Goal: Transaction & Acquisition: Purchase product/service

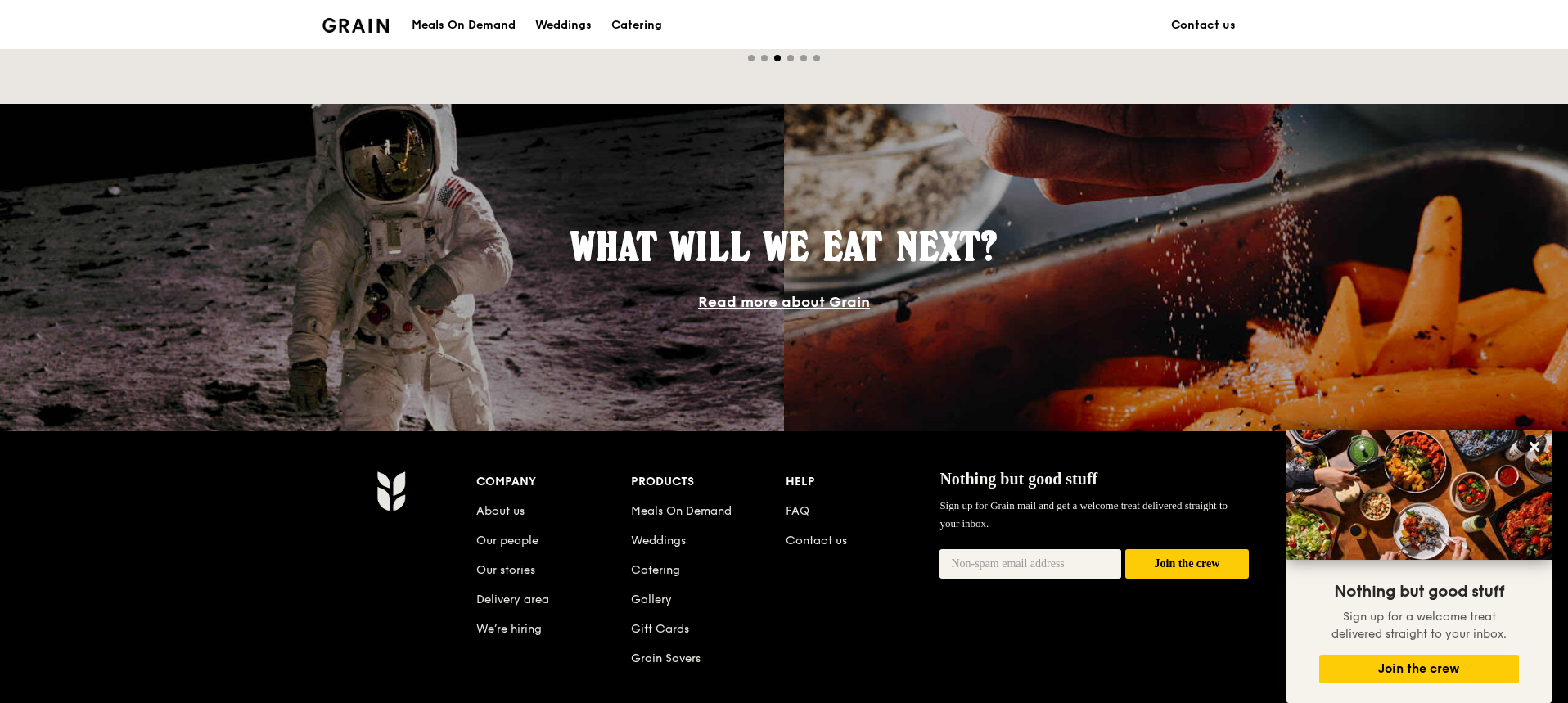
scroll to position [1309, 0]
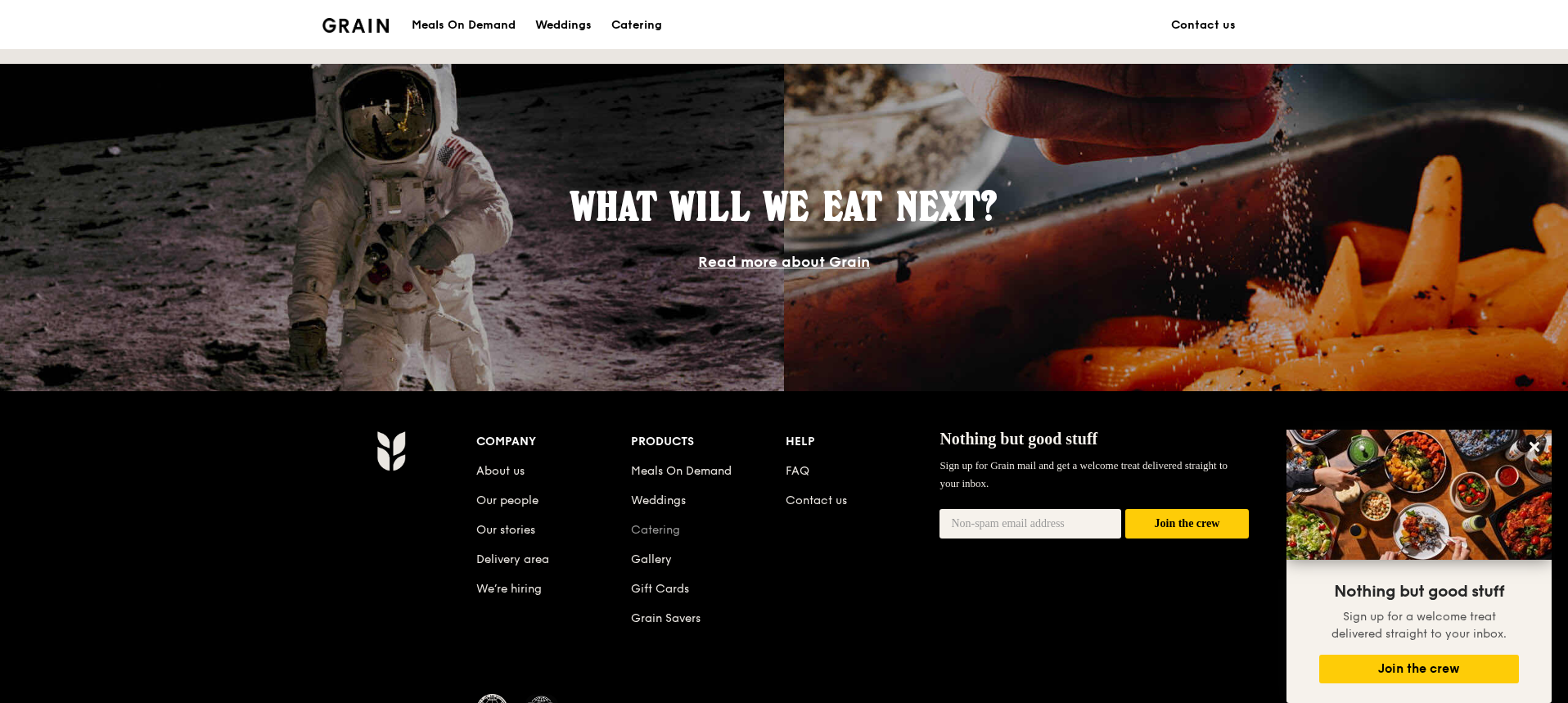
click at [672, 527] on link "Catering" at bounding box center [656, 530] width 49 height 14
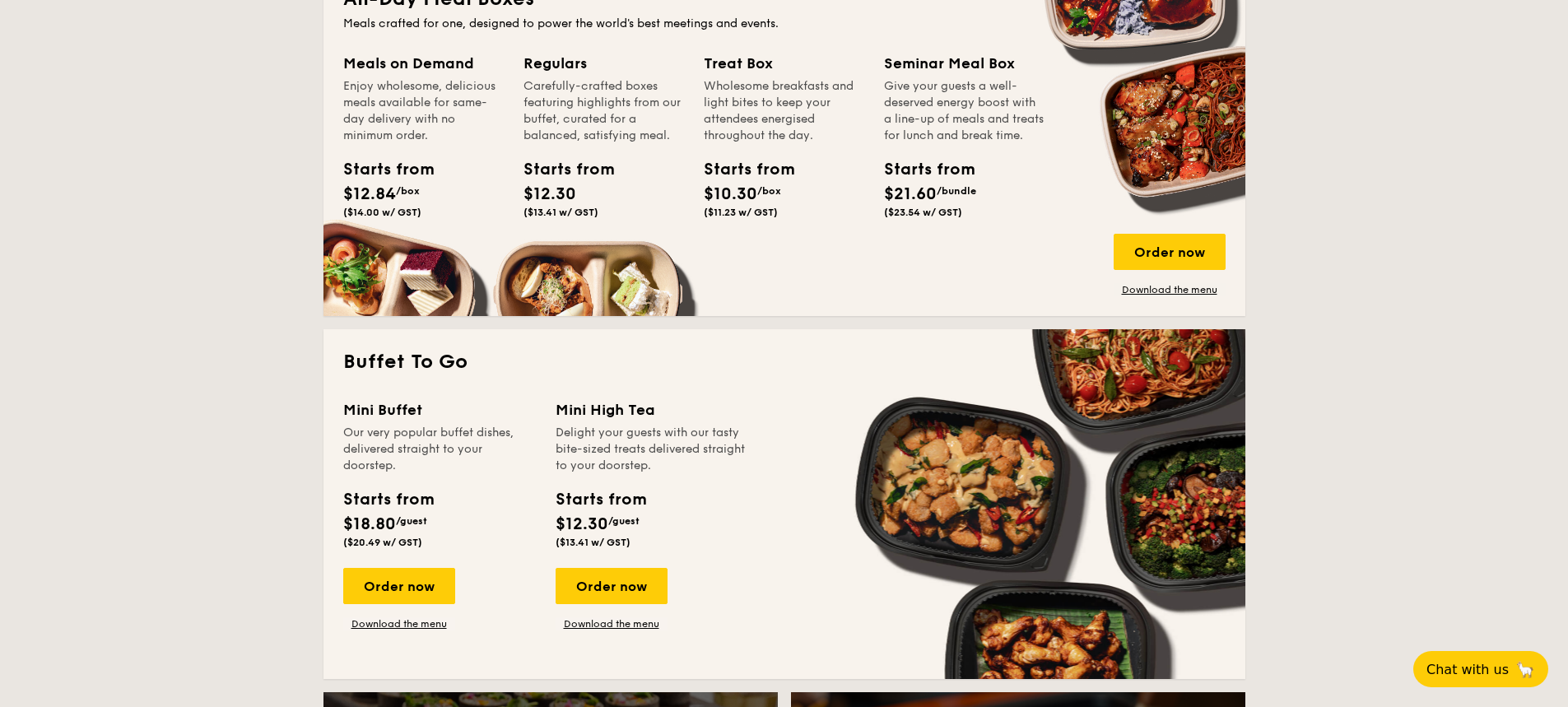
scroll to position [1152, 0]
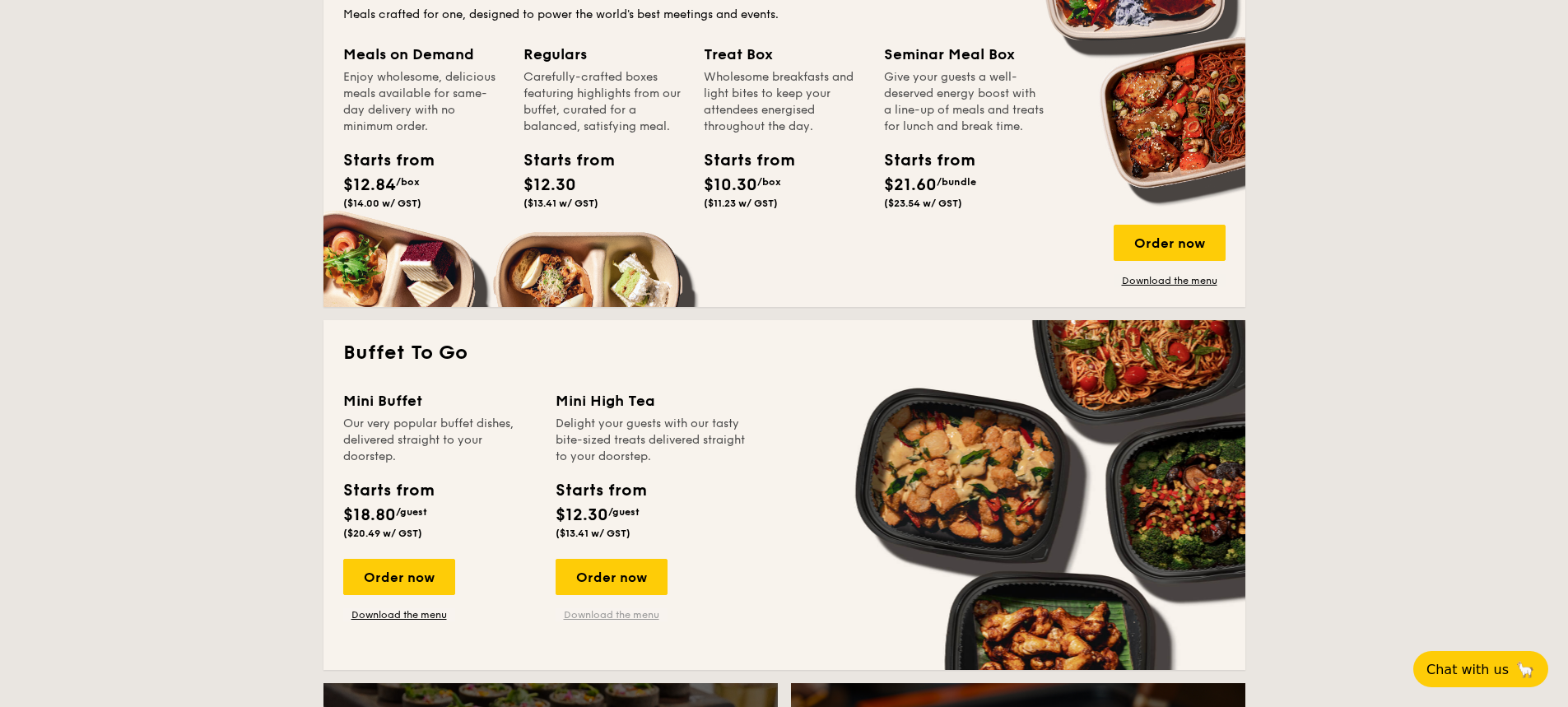
click at [629, 613] on link "Download the menu" at bounding box center [611, 614] width 112 height 13
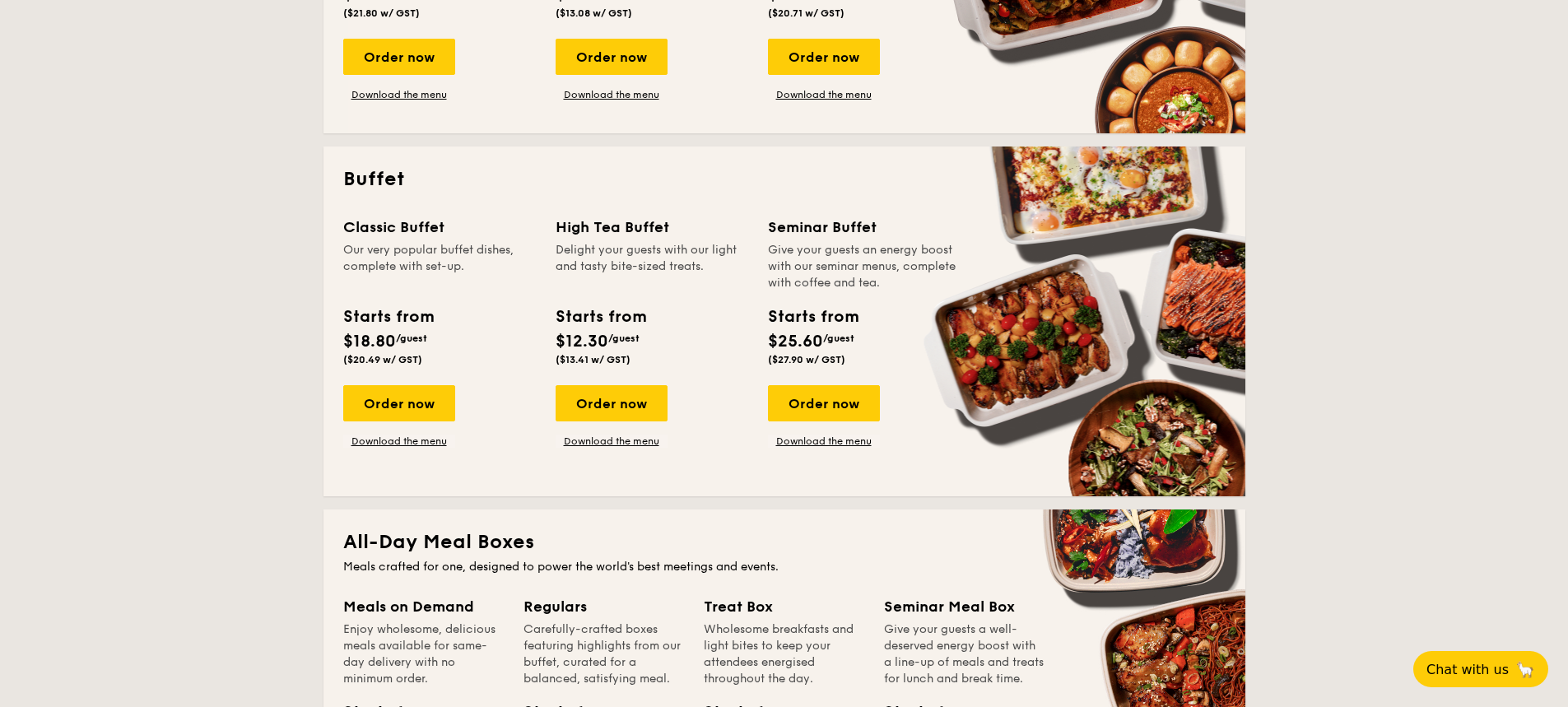
scroll to position [576, 0]
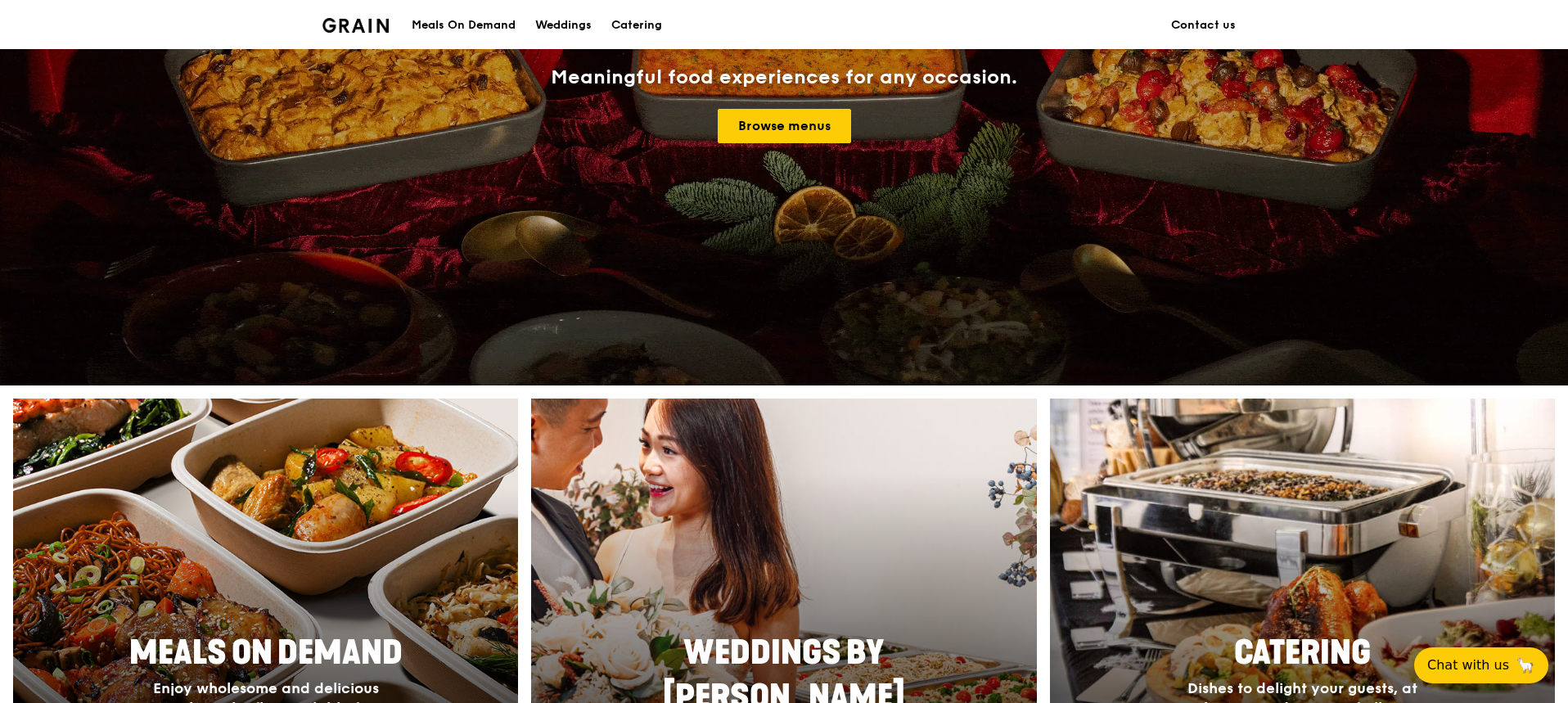
scroll to position [327, 0]
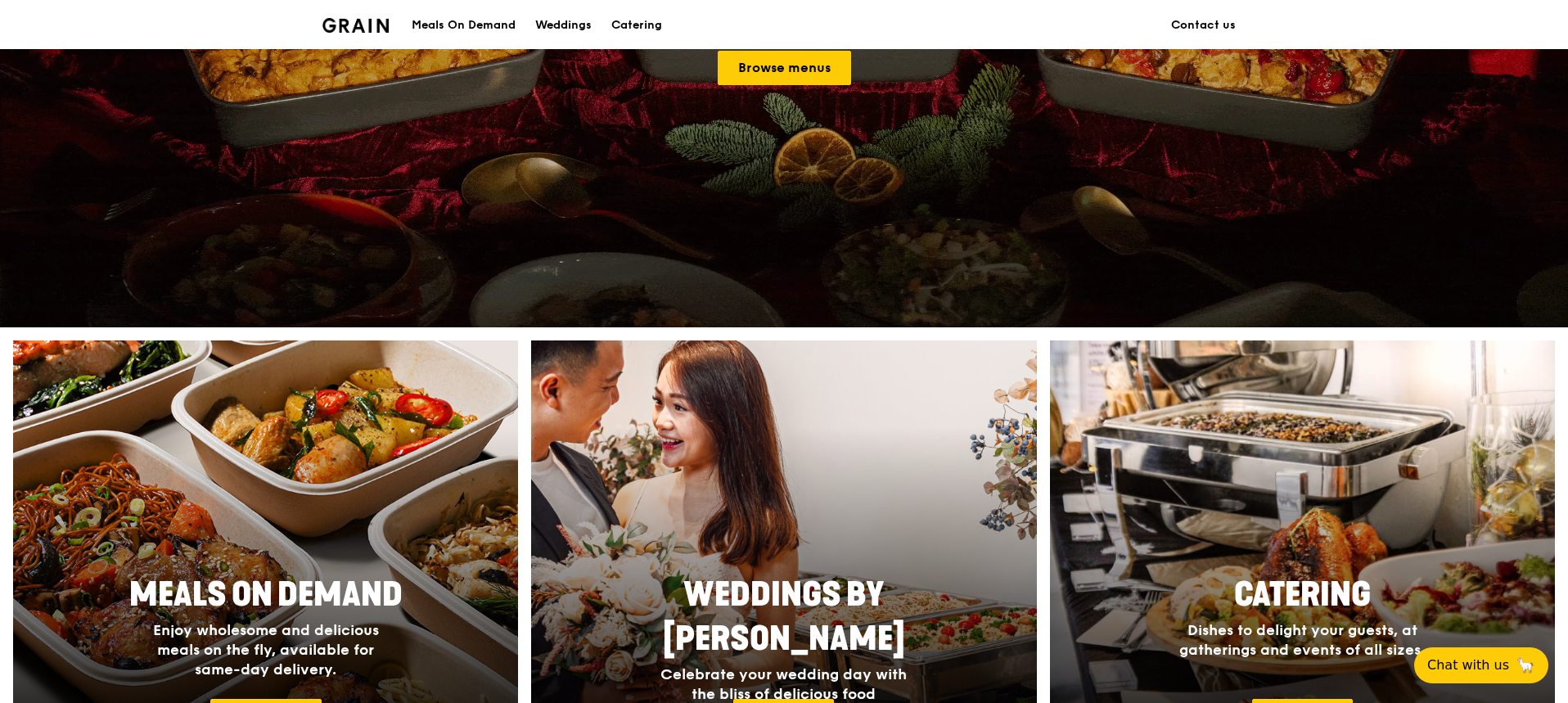
click at [466, 26] on div "Meals On Demand" at bounding box center [463, 25] width 104 height 49
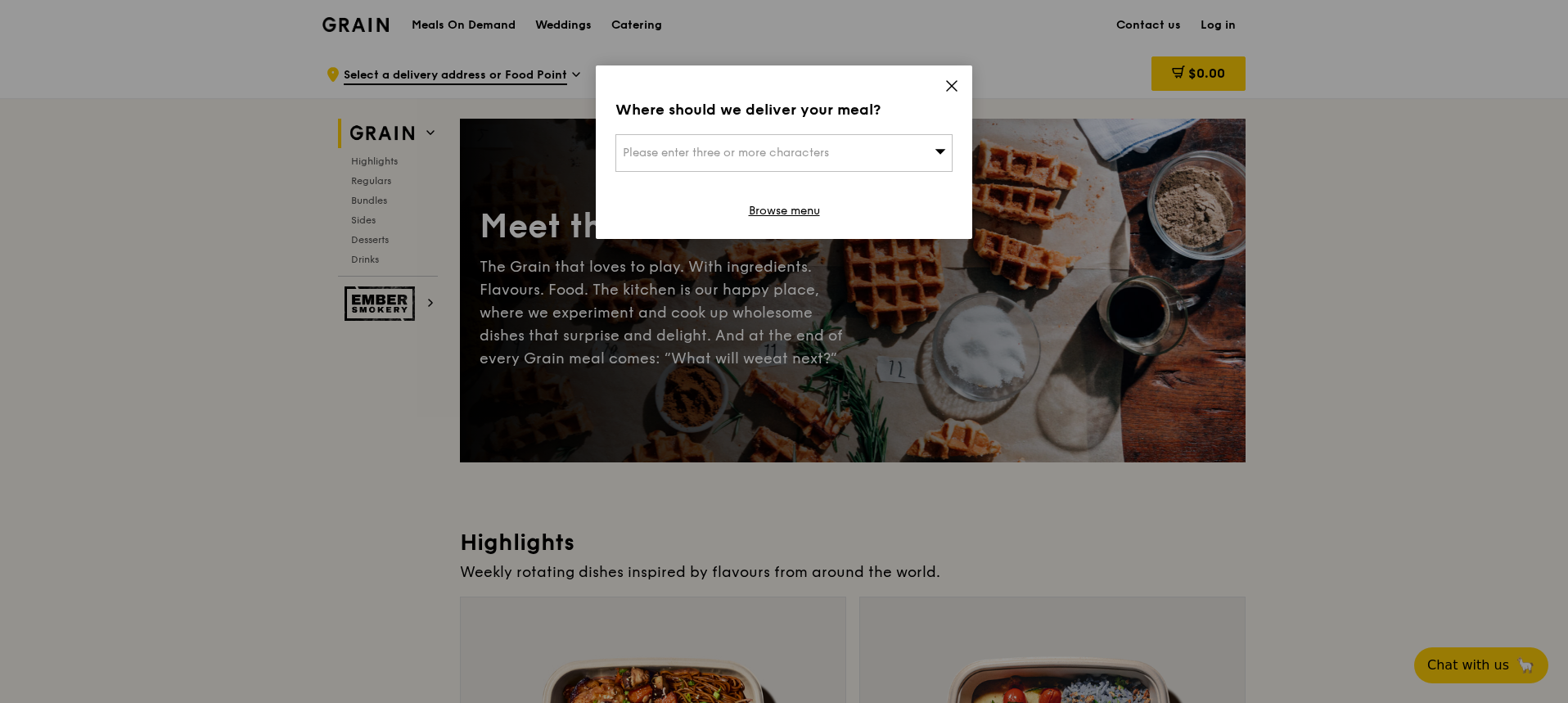
click at [960, 81] on div "Where should we deliver your meal? Please enter three or more characters Browse…" at bounding box center [784, 152] width 377 height 174
click at [951, 89] on icon at bounding box center [951, 86] width 14 height 14
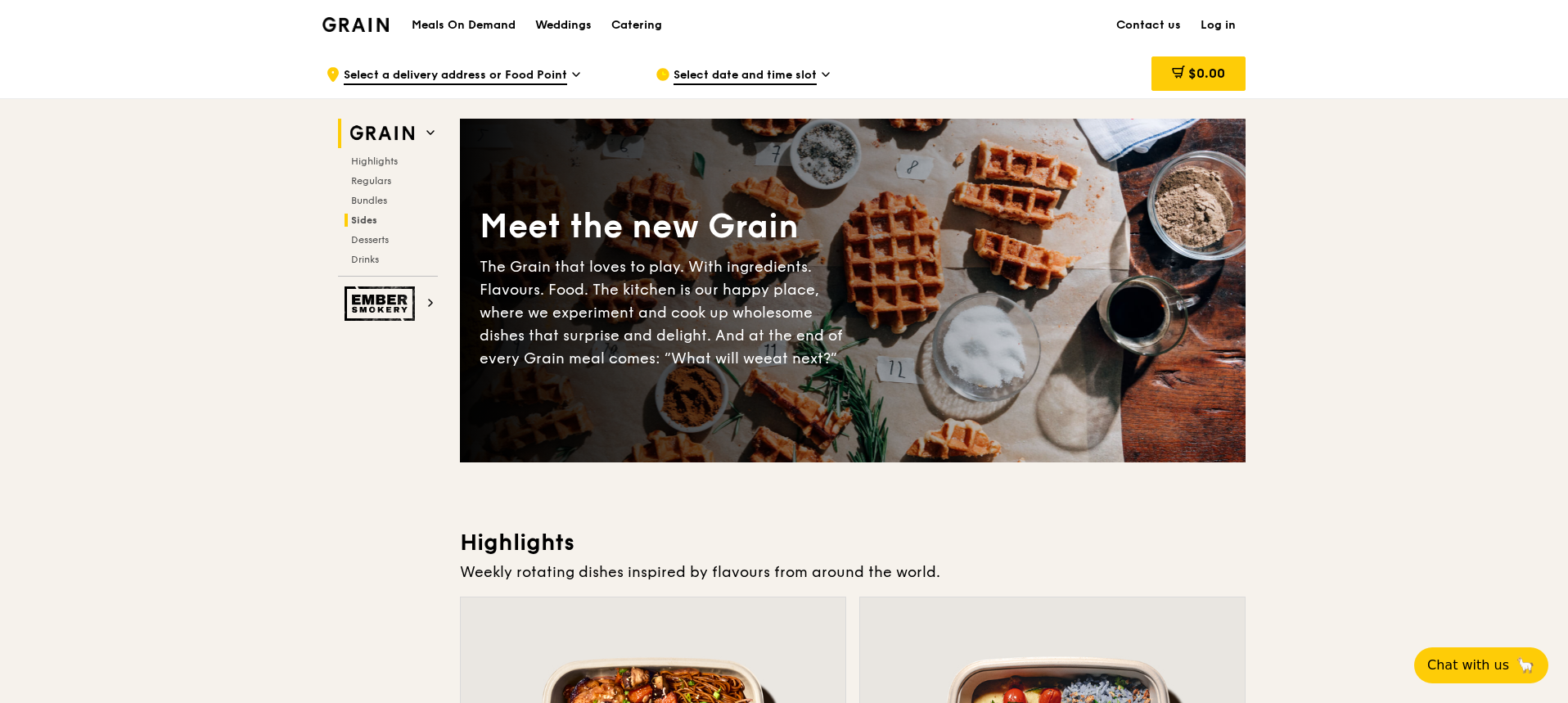
click at [363, 223] on span "Sides" at bounding box center [364, 220] width 26 height 12
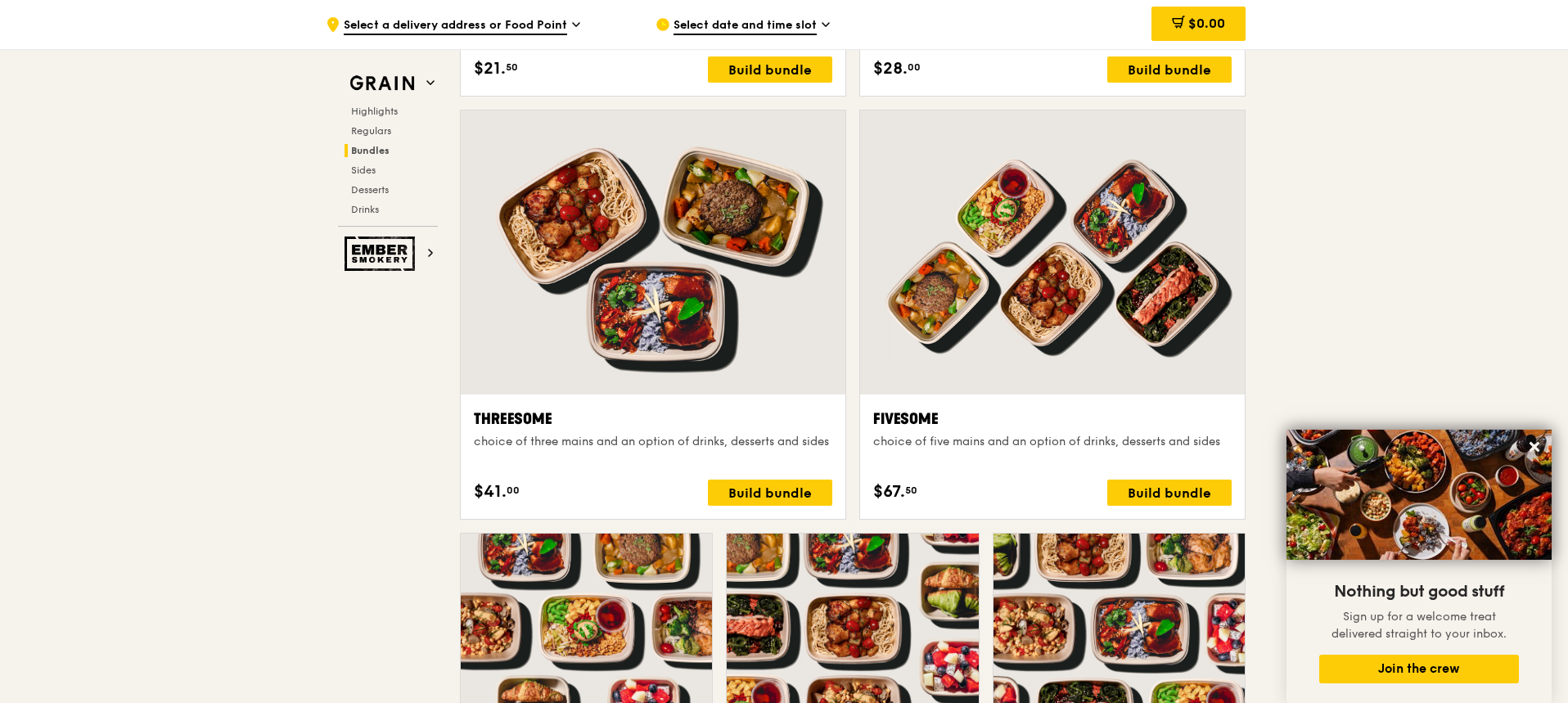
scroll to position [2750, 0]
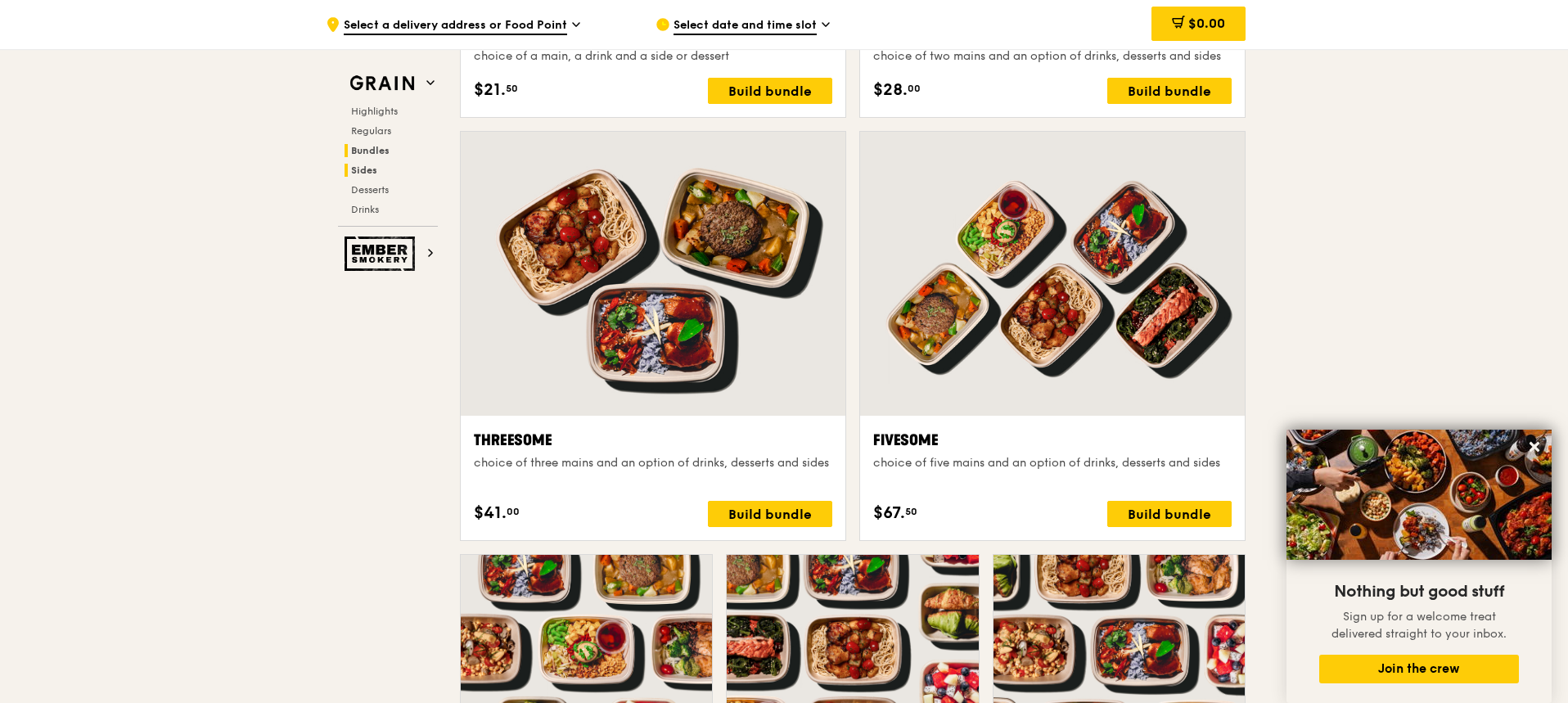
click at [364, 165] on span "Sides" at bounding box center [364, 170] width 26 height 12
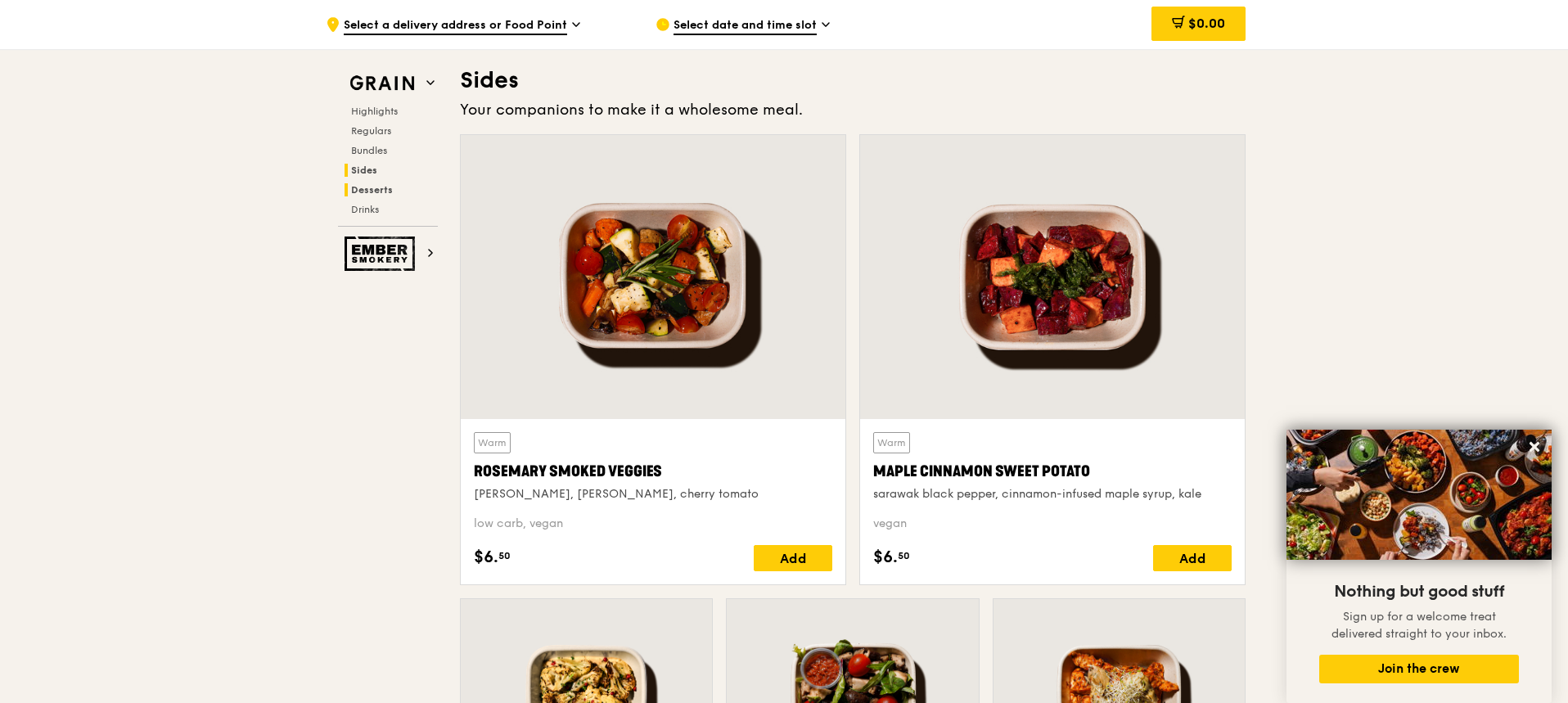
click at [366, 187] on span "Desserts" at bounding box center [371, 190] width 42 height 12
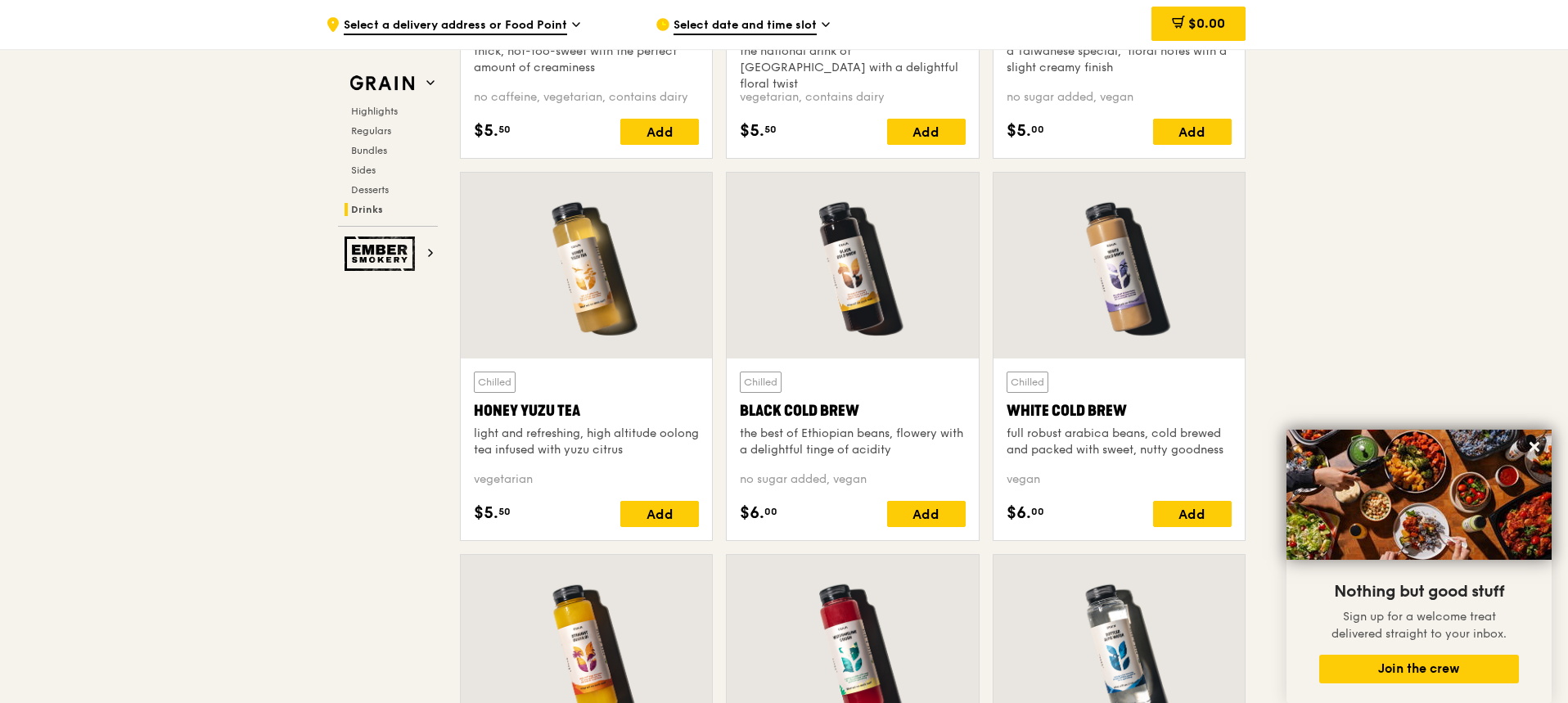
scroll to position [5794, 0]
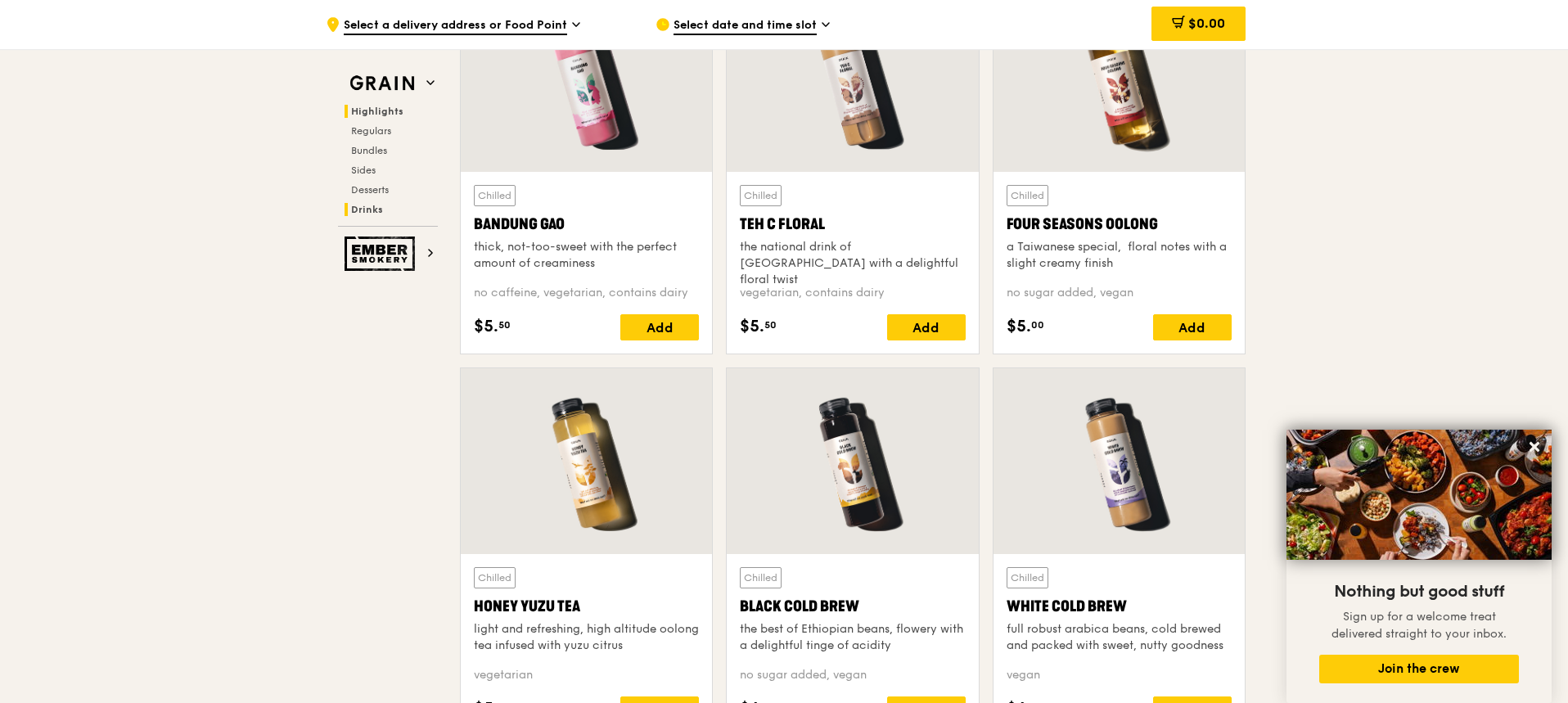
click at [380, 115] on span "Highlights" at bounding box center [377, 111] width 53 height 12
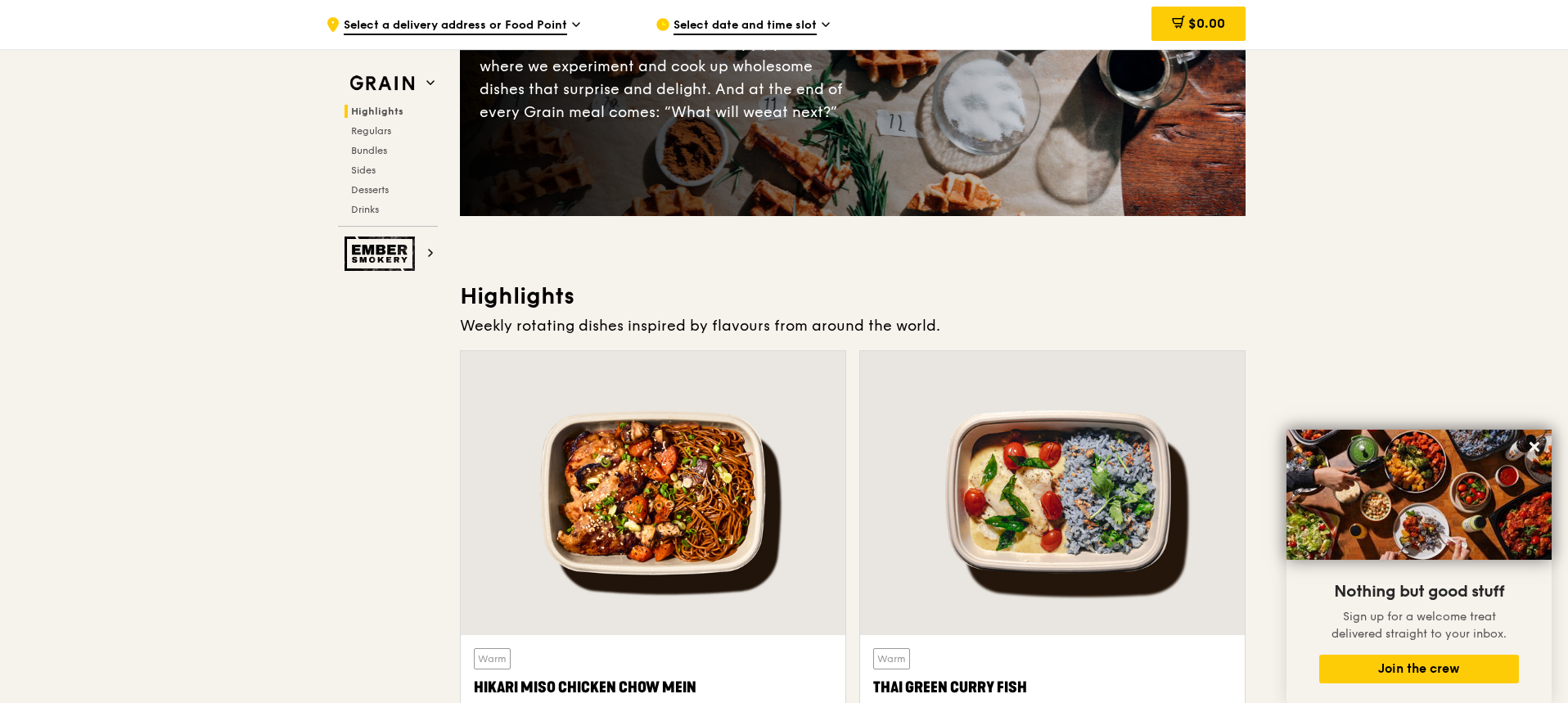
scroll to position [0, 0]
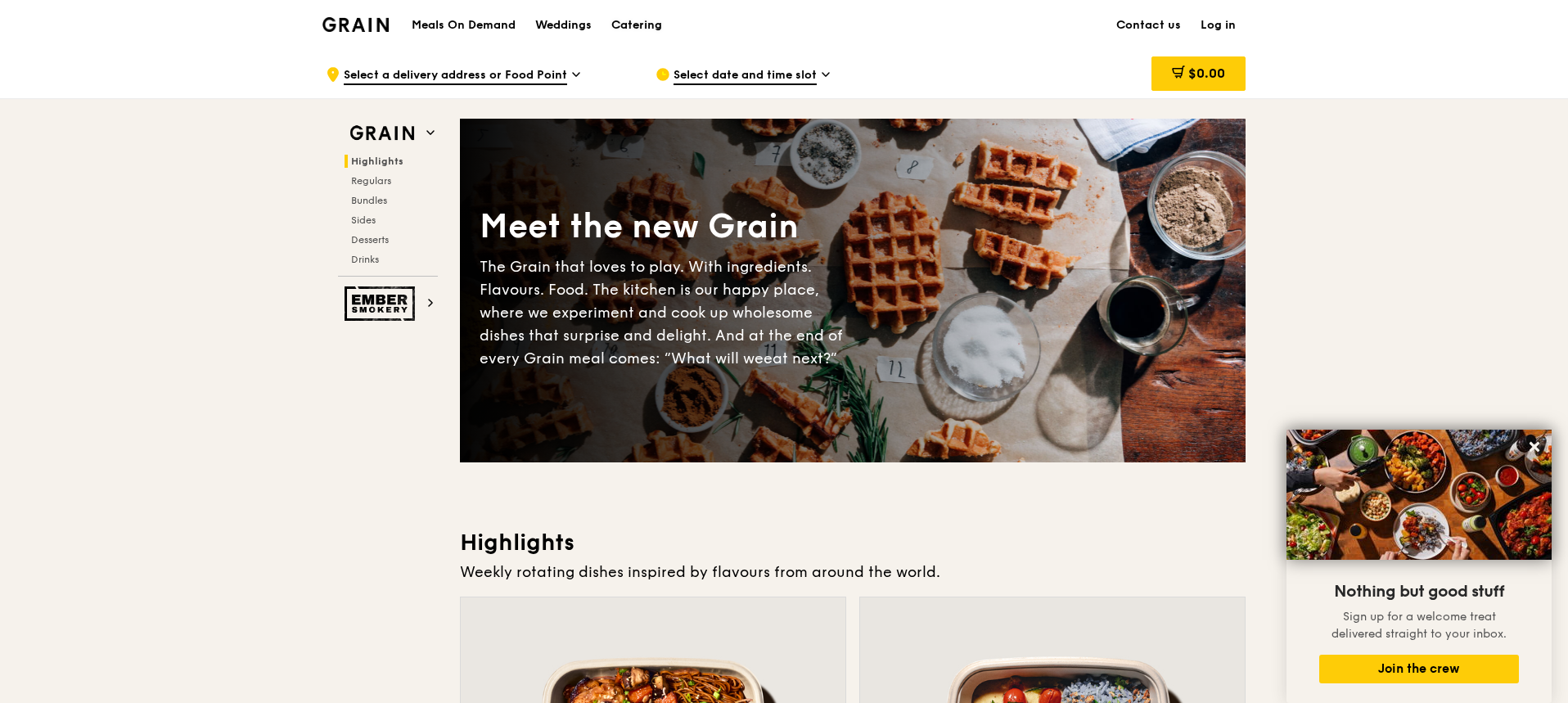
click at [640, 24] on div "Catering" at bounding box center [637, 25] width 51 height 49
click at [364, 171] on div "Highlights Regulars Bundles Sides Desserts Drinks" at bounding box center [388, 209] width 100 height 111
click at [363, 175] on h2 "Regulars" at bounding box center [391, 181] width 93 height 13
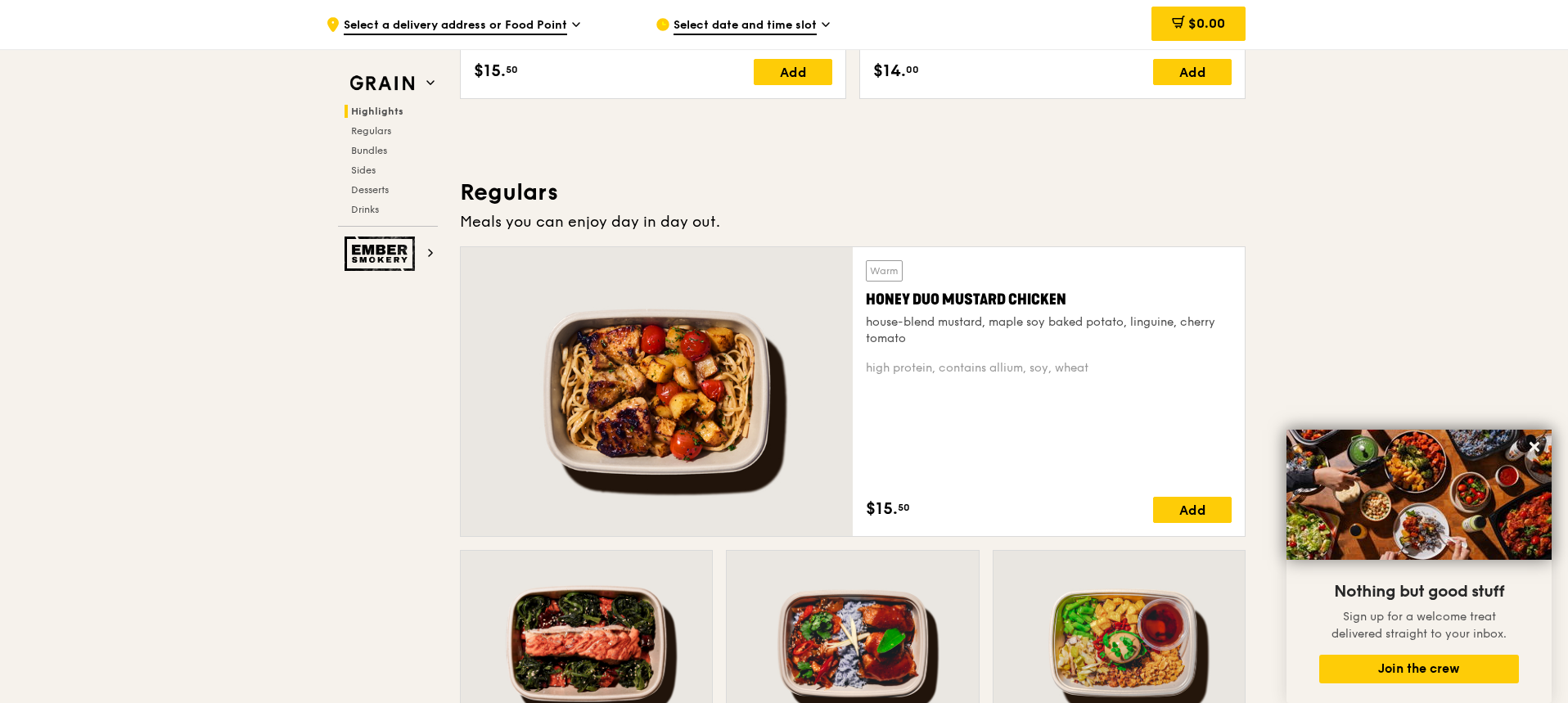
scroll to position [1142, 0]
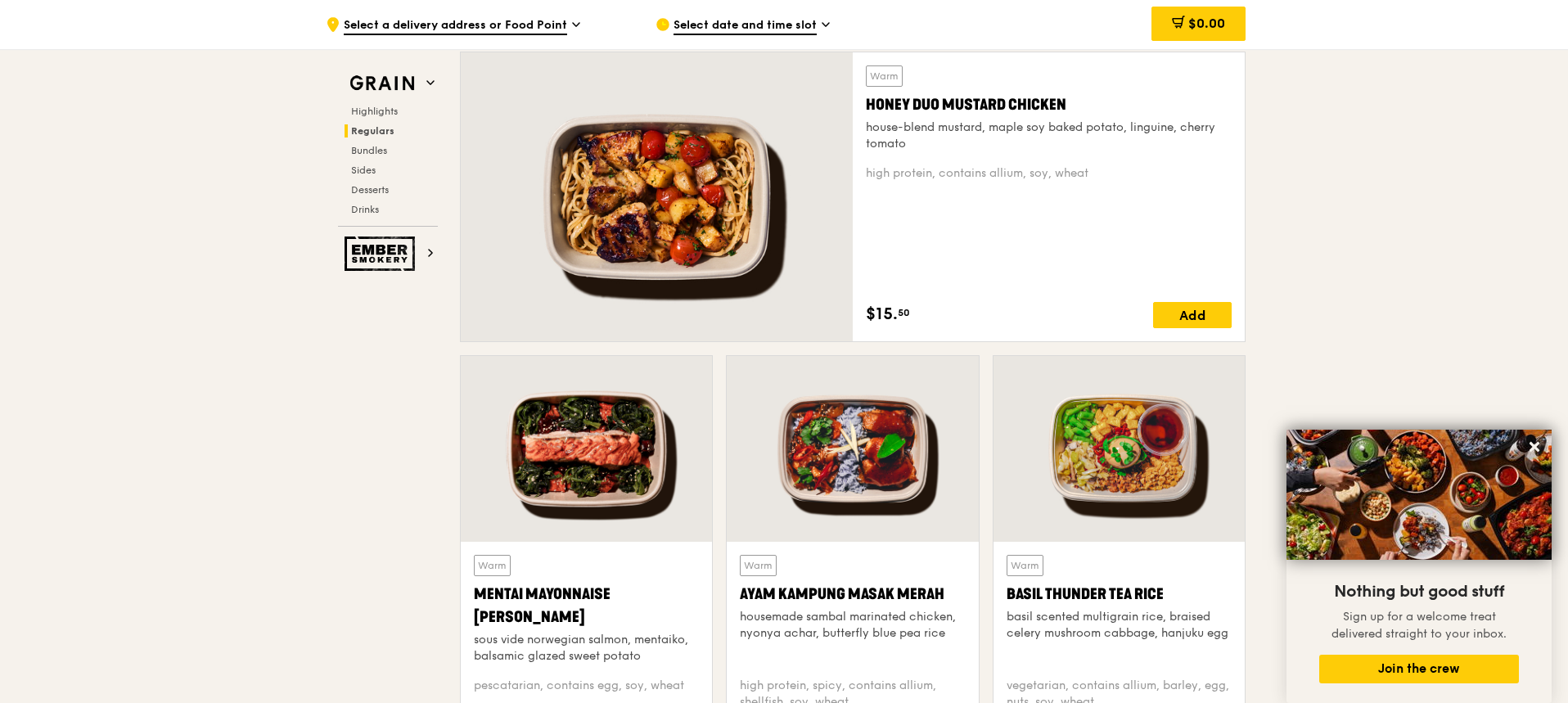
click at [854, 455] on div at bounding box center [852, 449] width 251 height 186
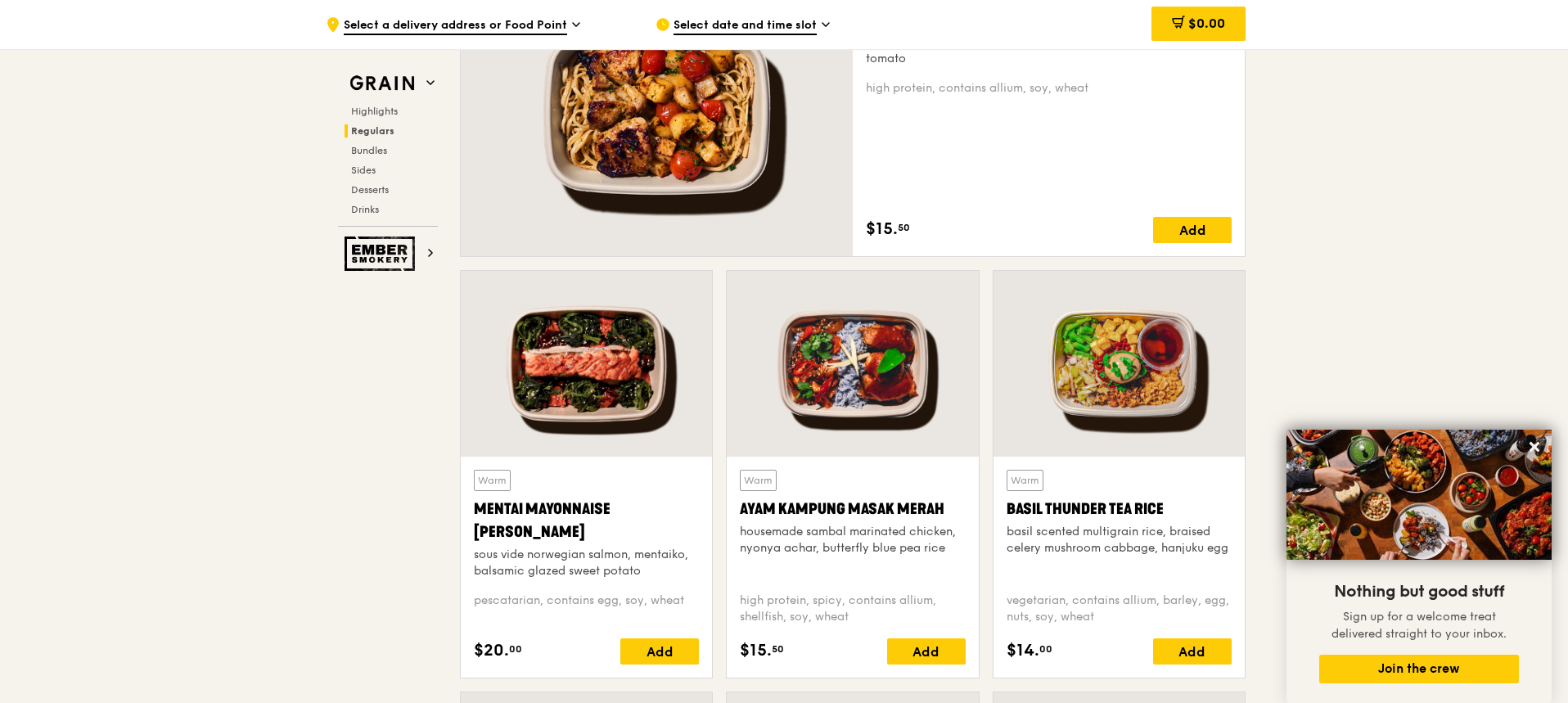
scroll to position [1224, 0]
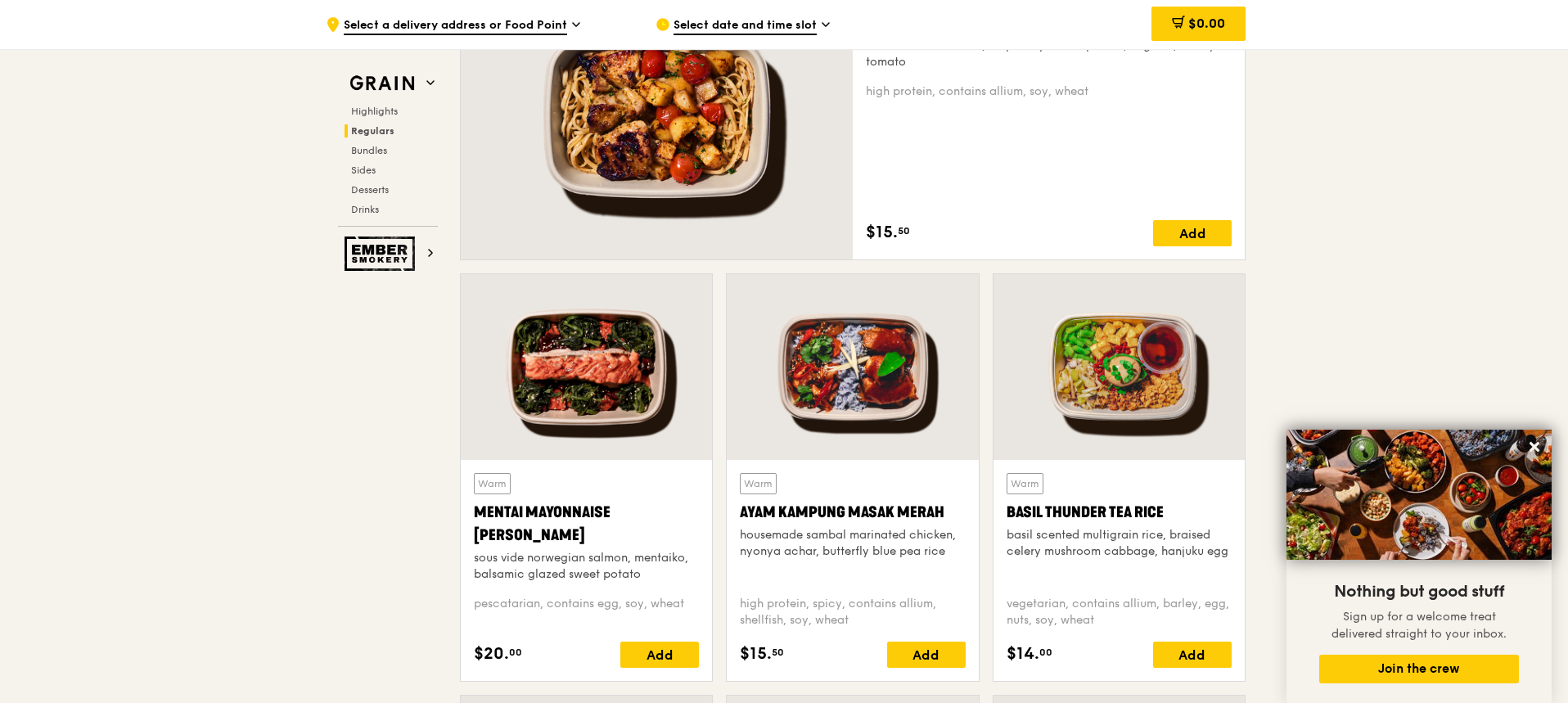
click at [617, 124] on div at bounding box center [656, 114] width 392 height 289
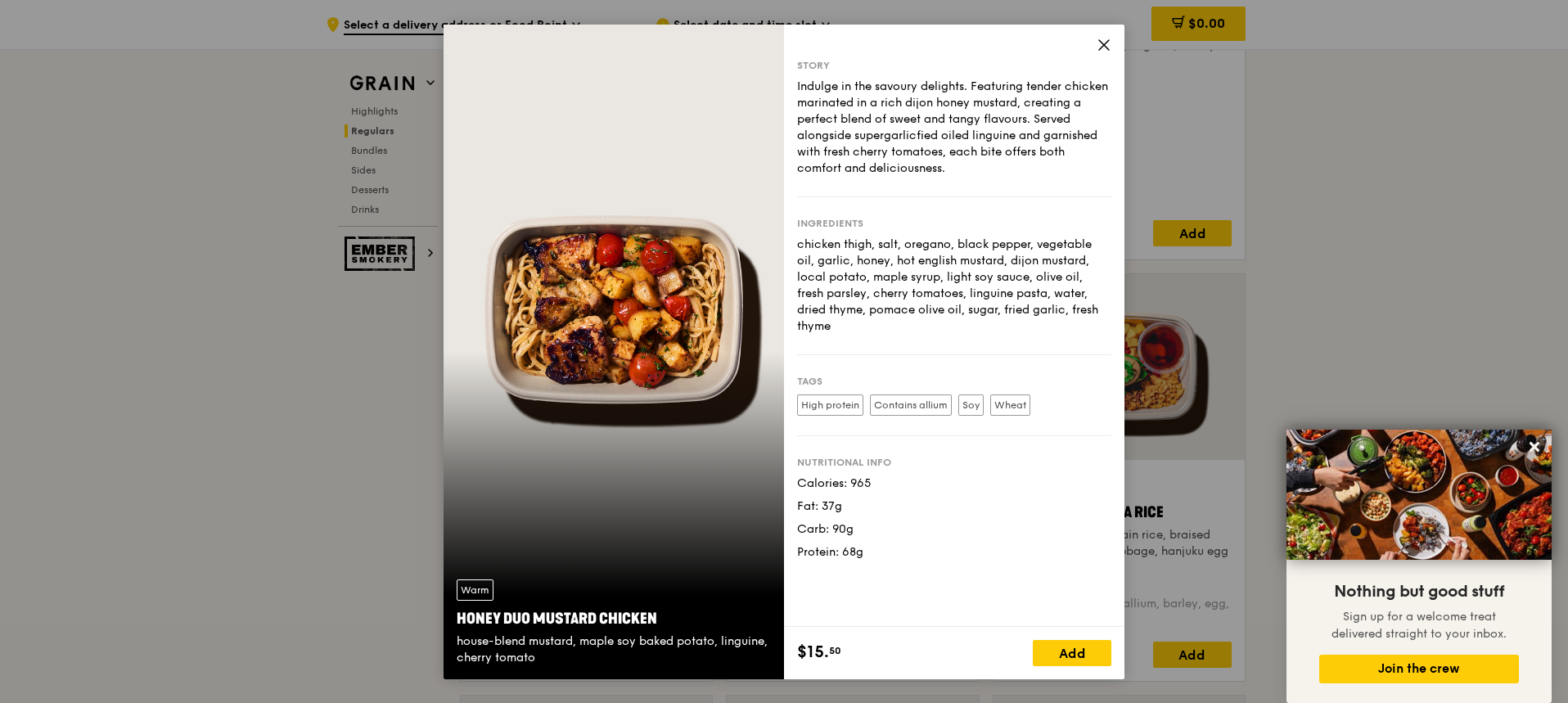
click at [1095, 41] on div "Story Indulge in the savoury delights. Featuring tender chicken marinated in a …" at bounding box center [953, 326] width 340 height 602
click at [1108, 43] on icon at bounding box center [1103, 44] width 14 height 14
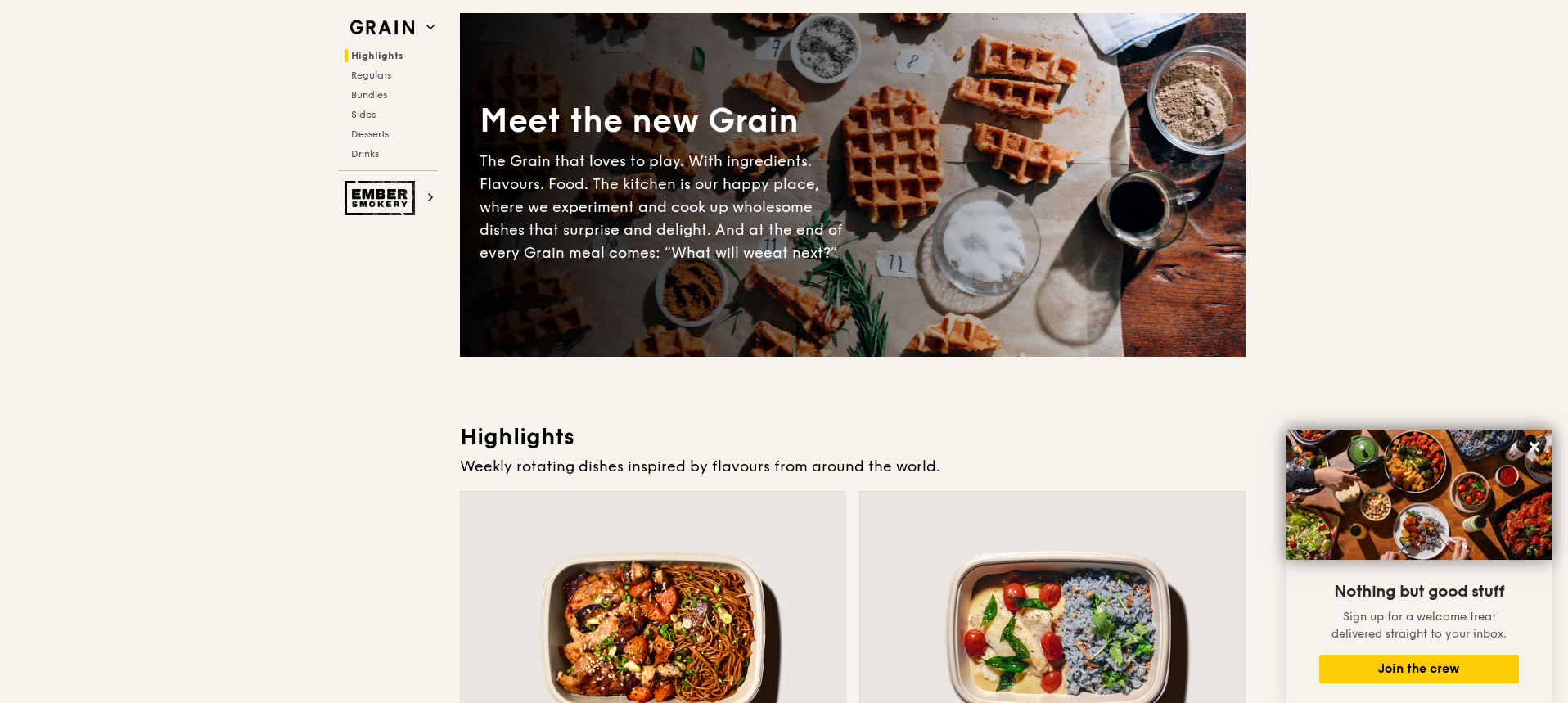
scroll to position [0, 0]
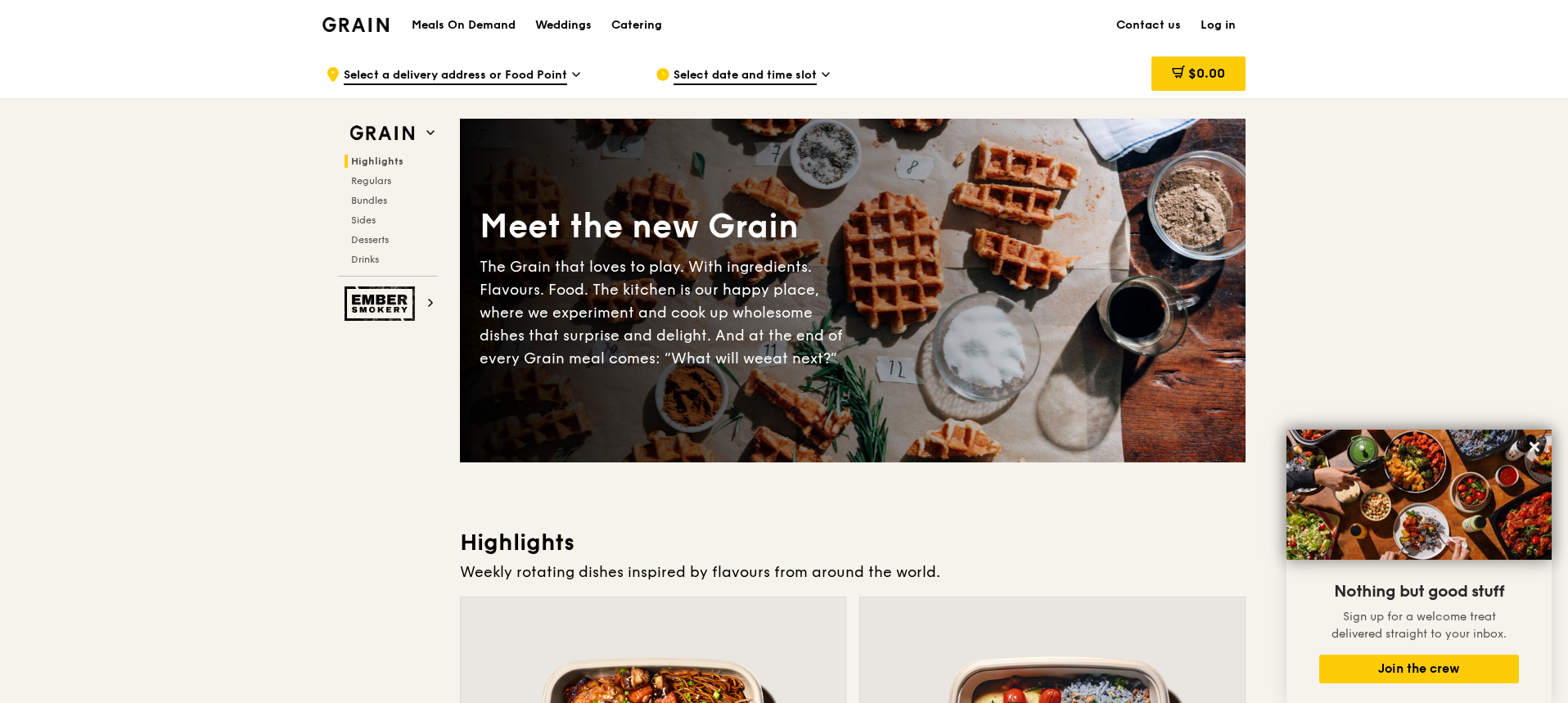
click at [493, 25] on h1 "Meals On Demand" at bounding box center [463, 25] width 104 height 16
click at [483, 25] on h1 "Meals On Demand" at bounding box center [463, 25] width 104 height 16
click at [575, 20] on div "Weddings" at bounding box center [563, 25] width 57 height 49
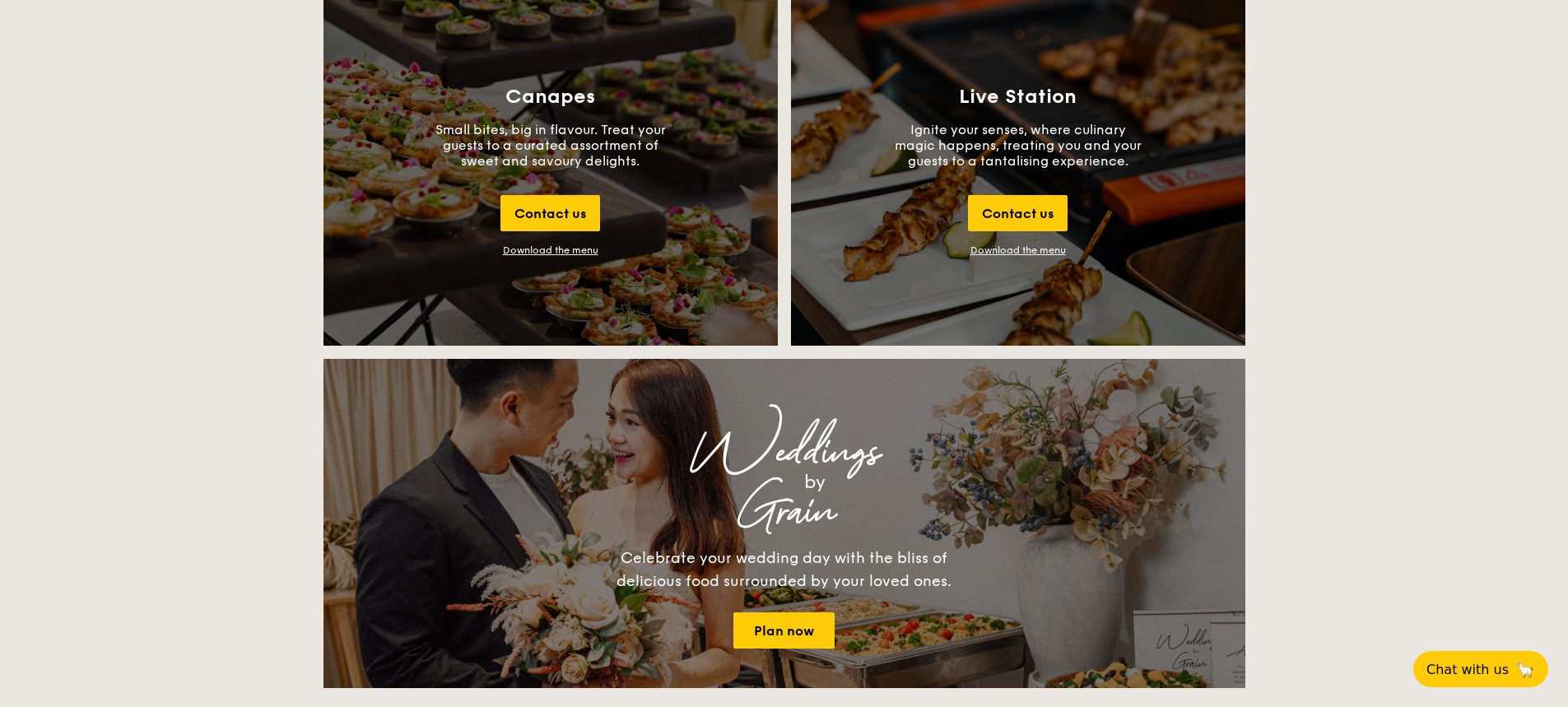
scroll to position [1811, 0]
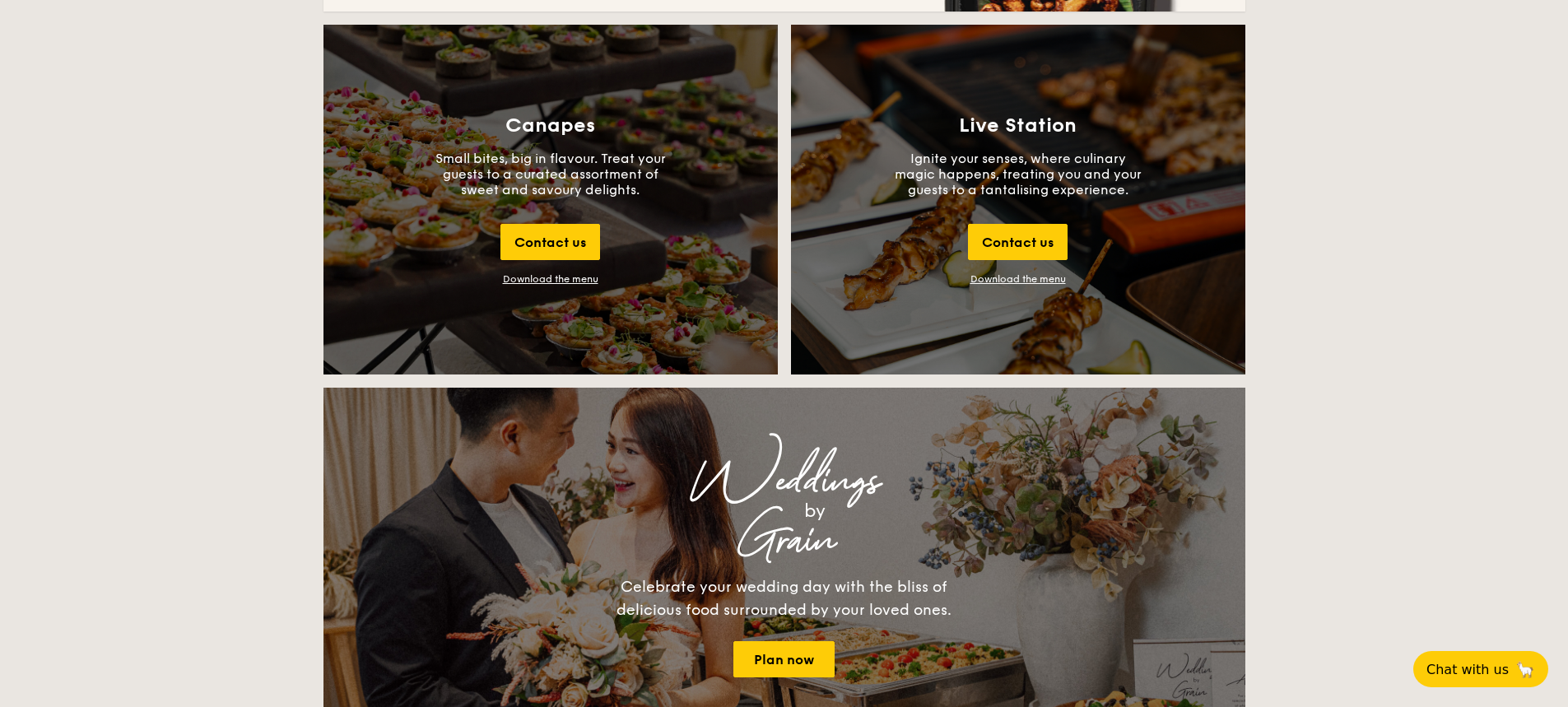
click at [555, 274] on div "Download the menu" at bounding box center [551, 279] width 96 height 12
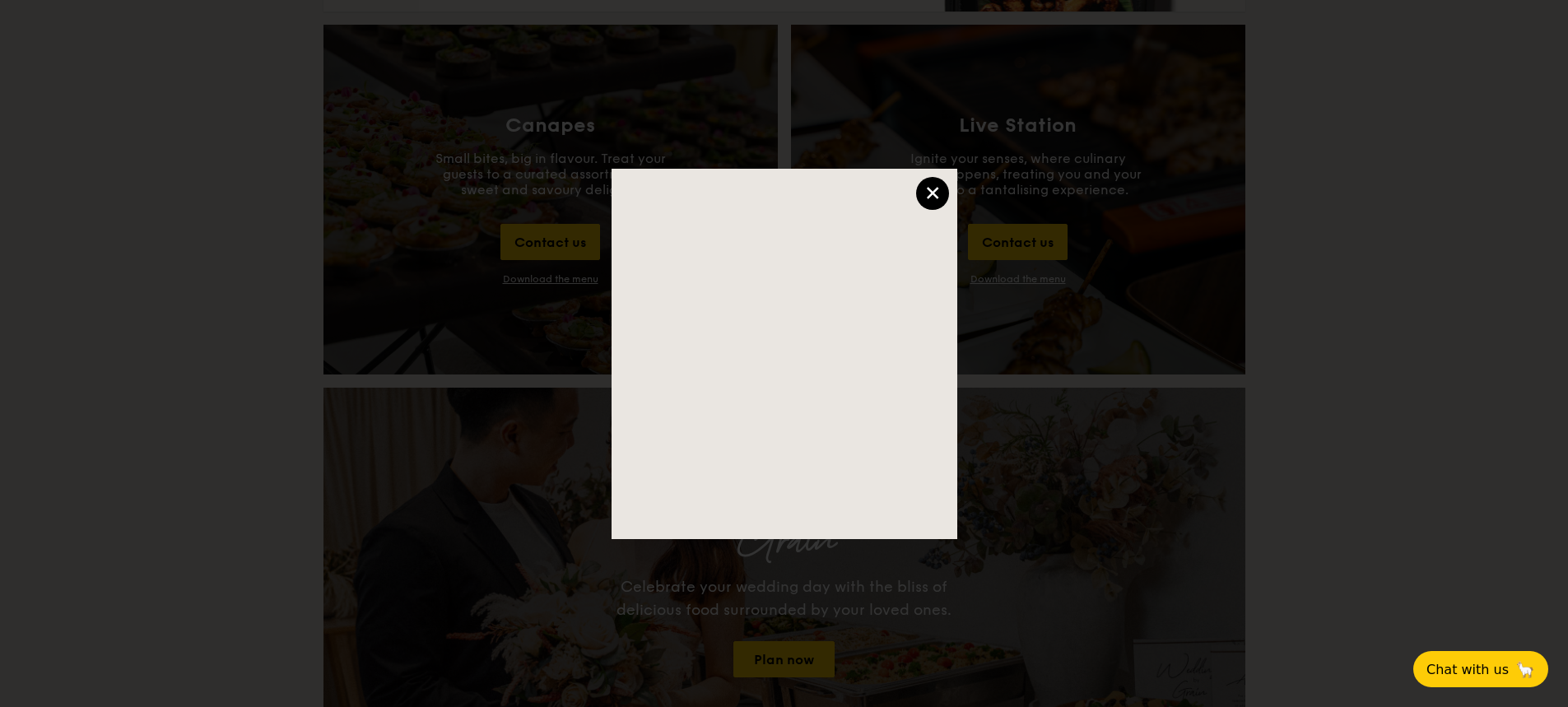
click at [932, 193] on div "×" at bounding box center [932, 193] width 33 height 33
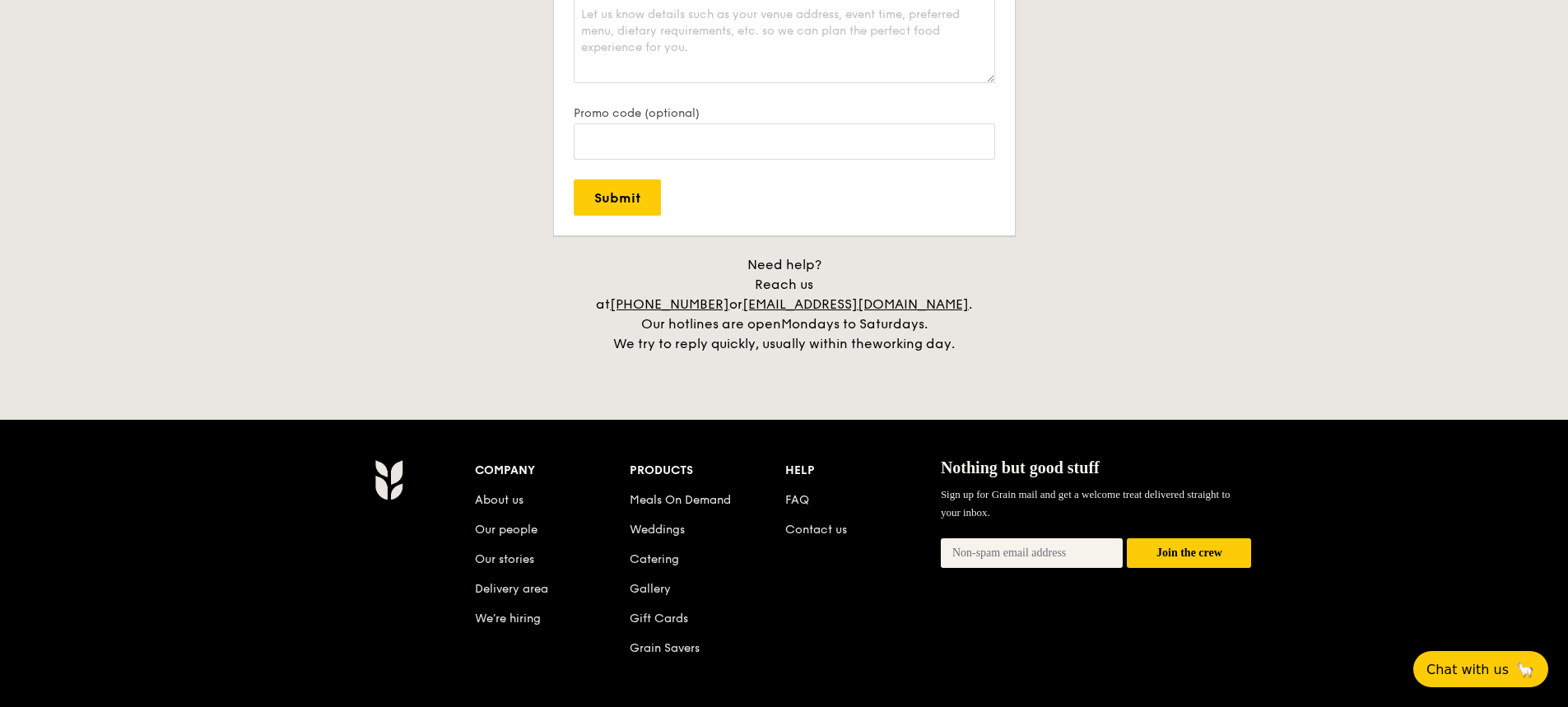
scroll to position [3620, 0]
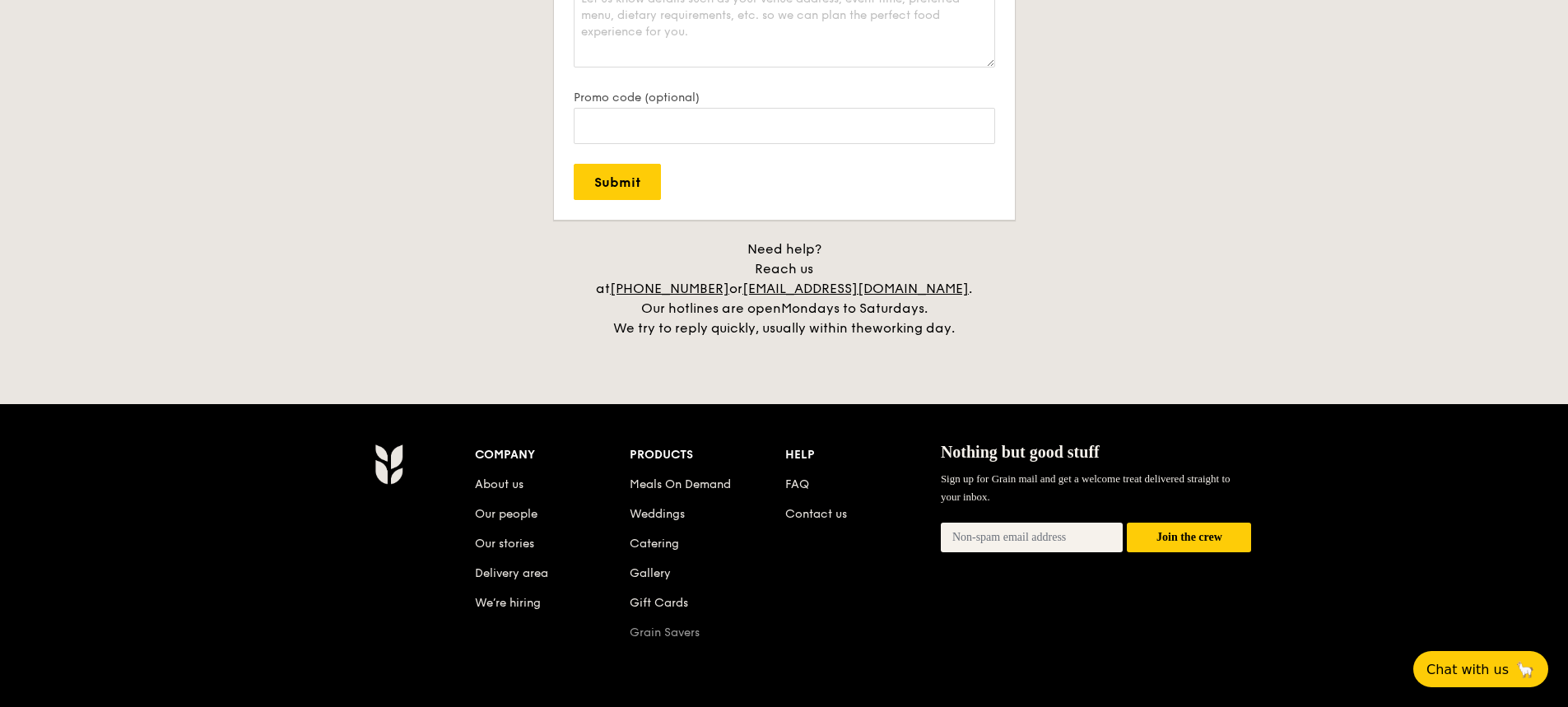
click at [660, 625] on link "Grain Savers" at bounding box center [665, 632] width 70 height 14
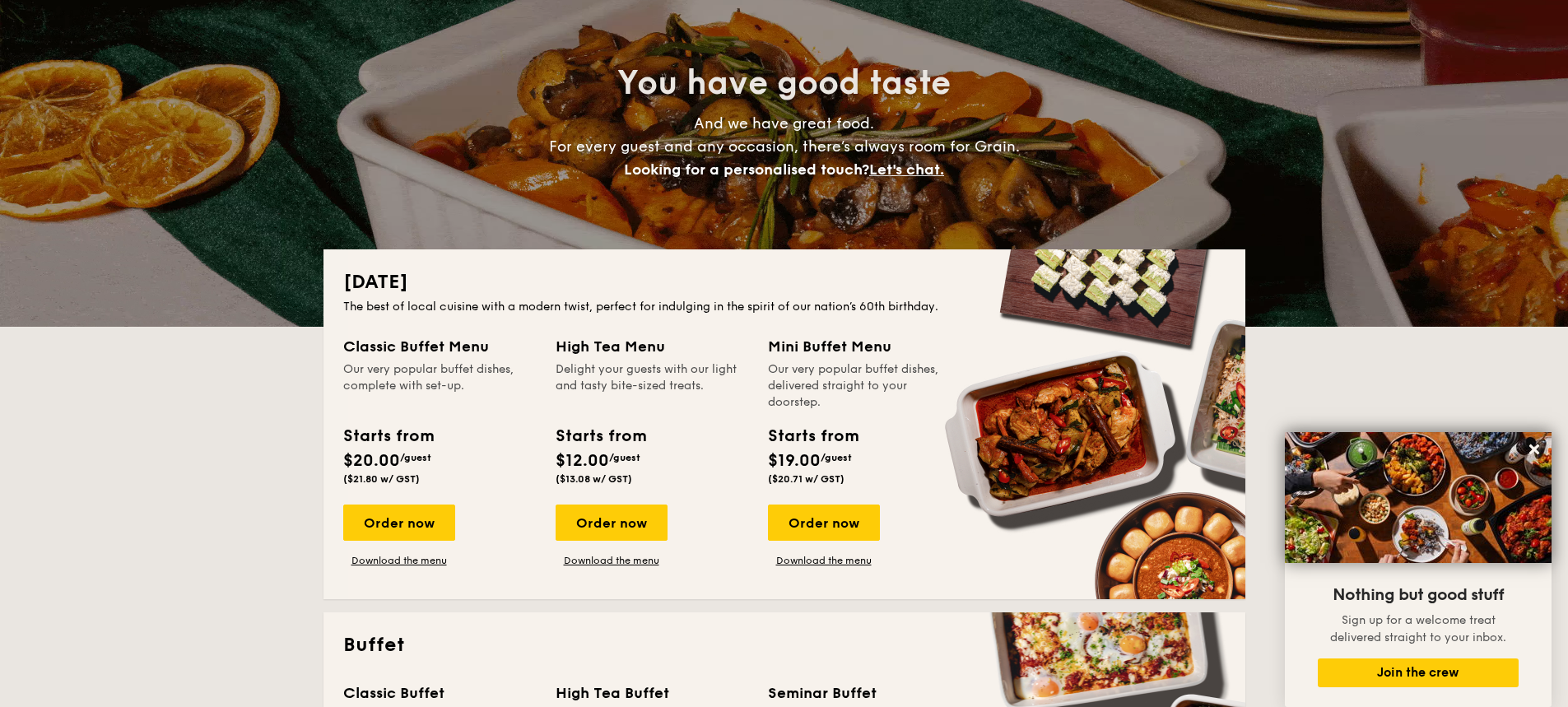
scroll to position [0, 0]
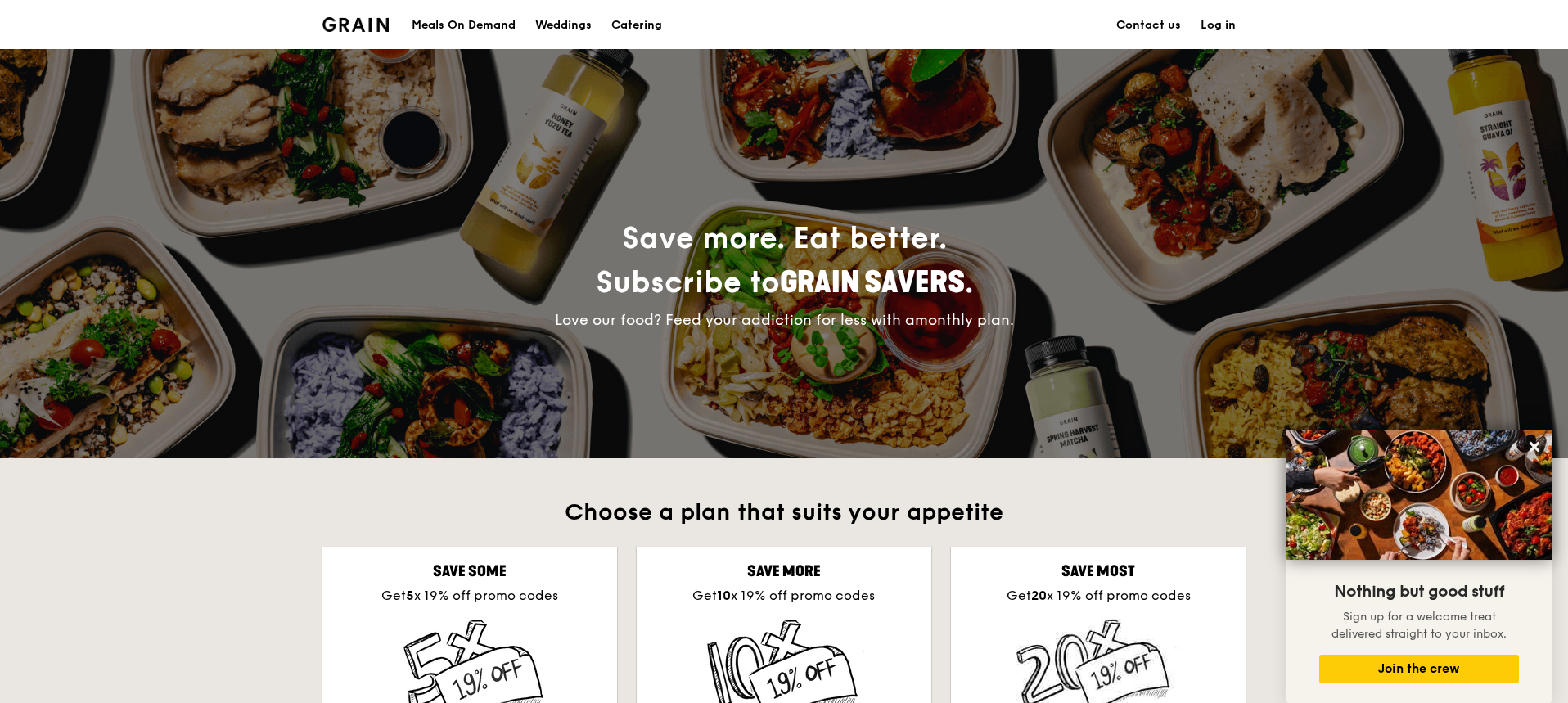
click at [490, 25] on div "Meals On Demand" at bounding box center [463, 25] width 104 height 49
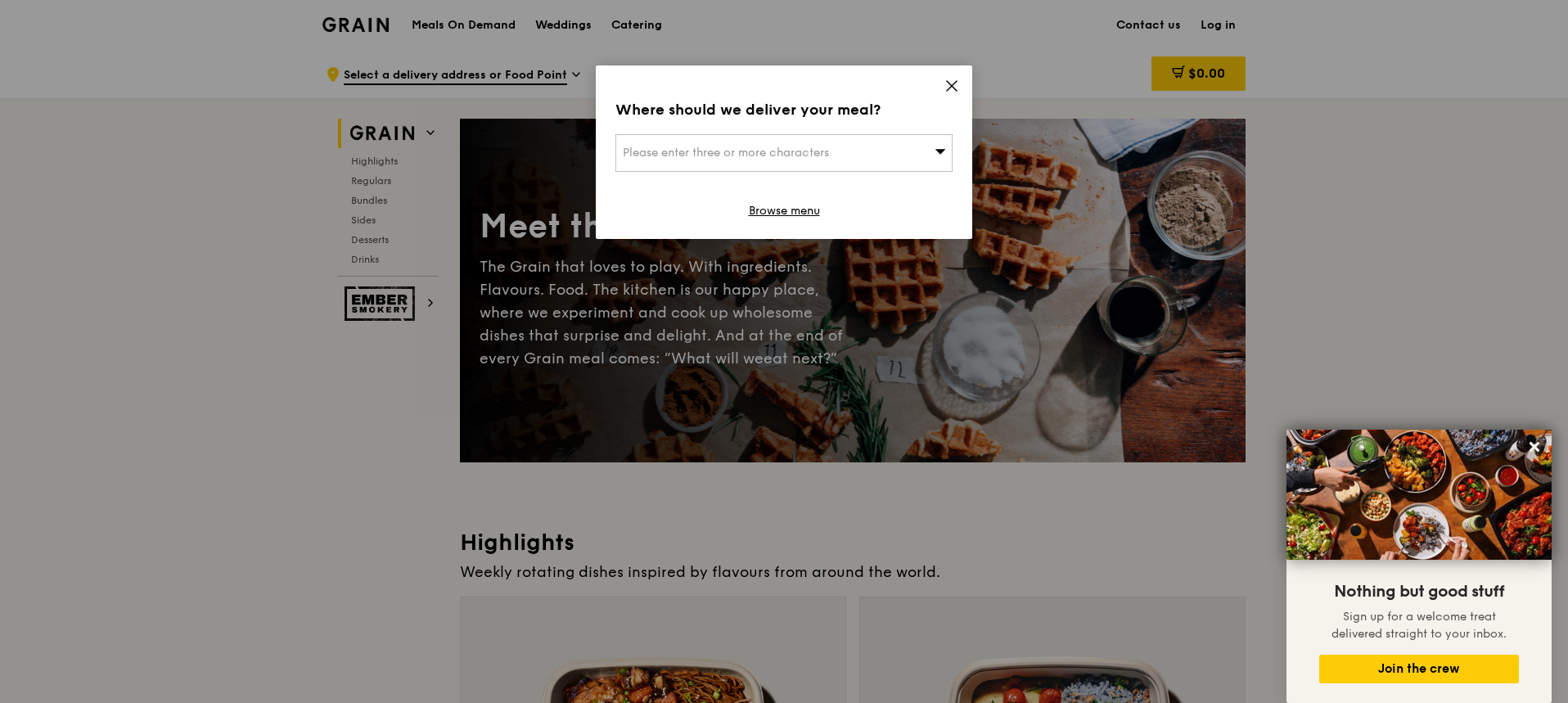
click at [954, 85] on icon at bounding box center [951, 86] width 14 height 14
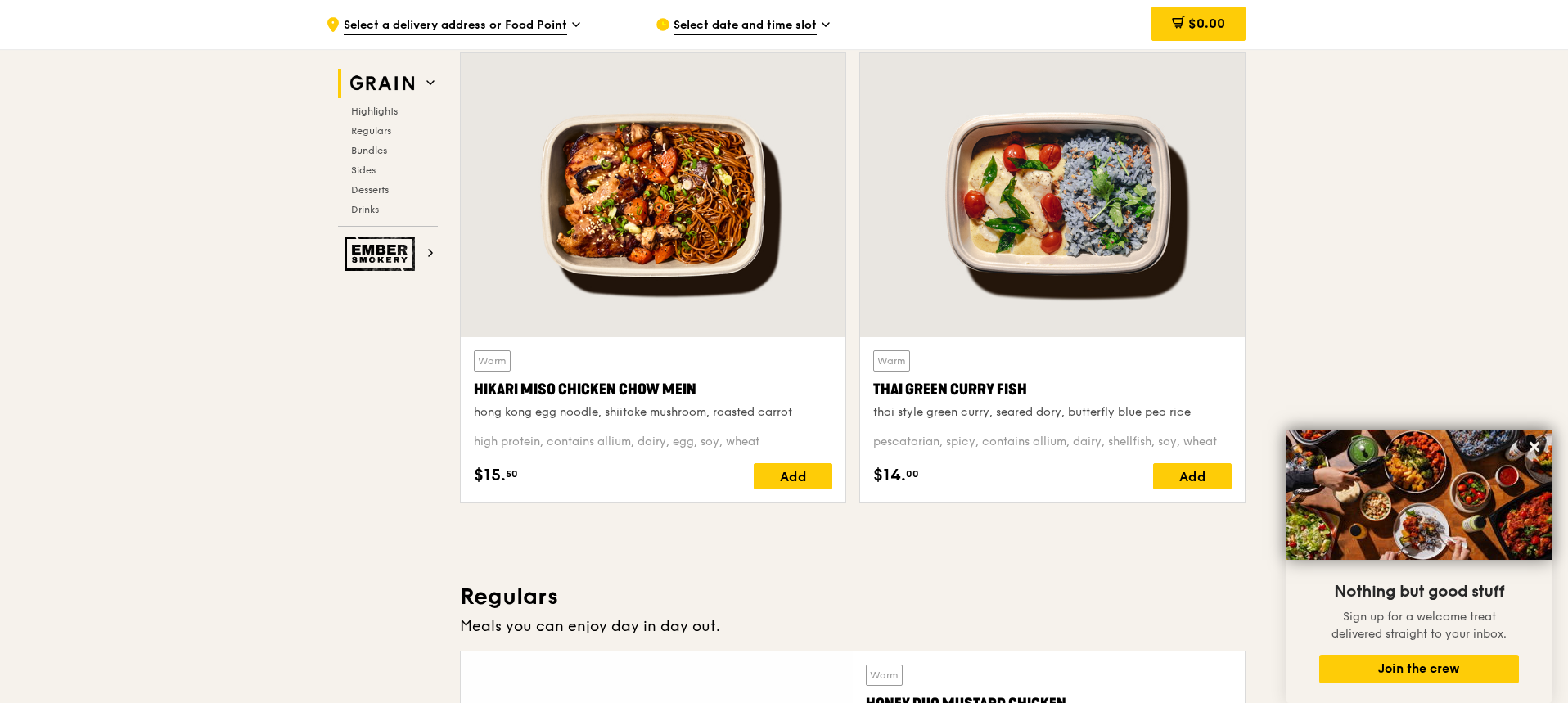
scroll to position [736, 0]
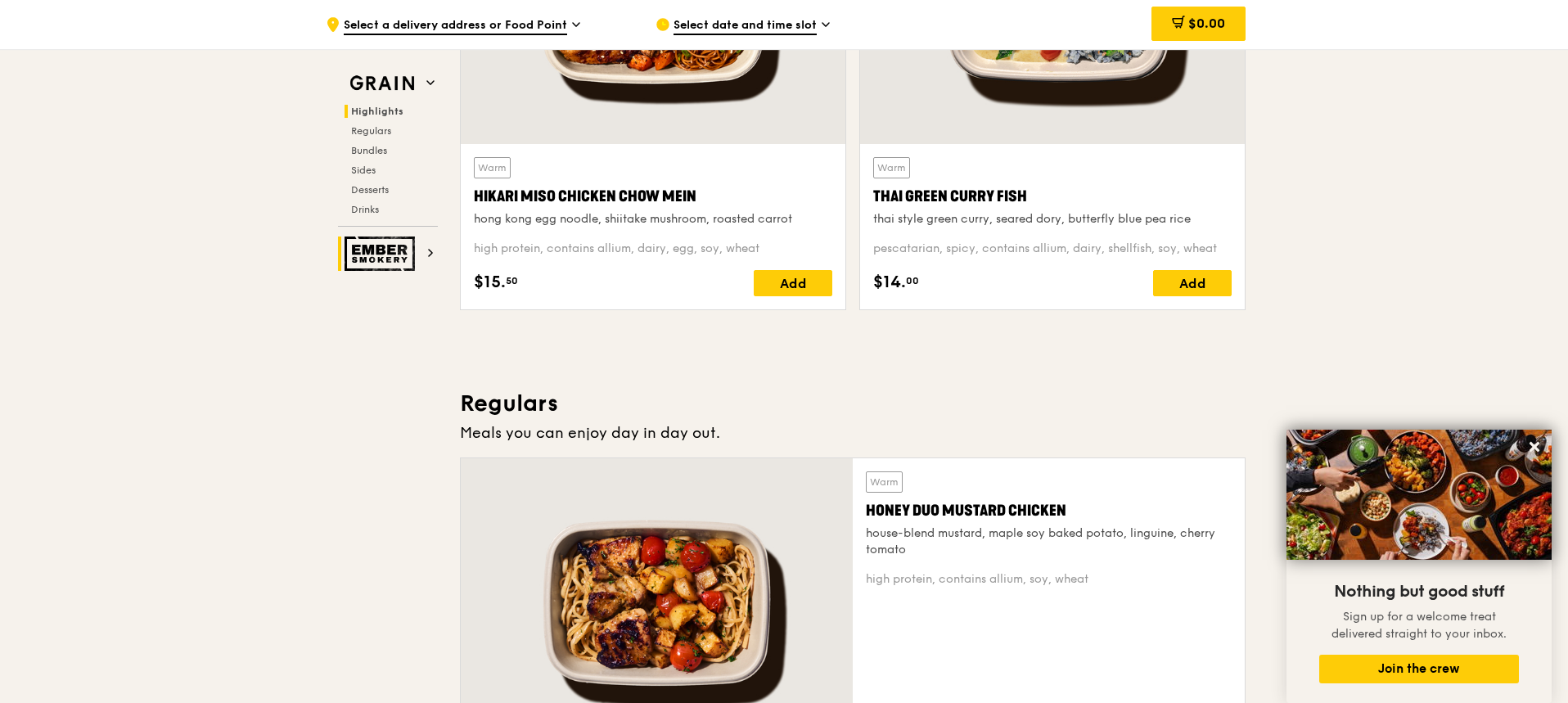
click at [427, 255] on icon at bounding box center [431, 253] width 8 height 8
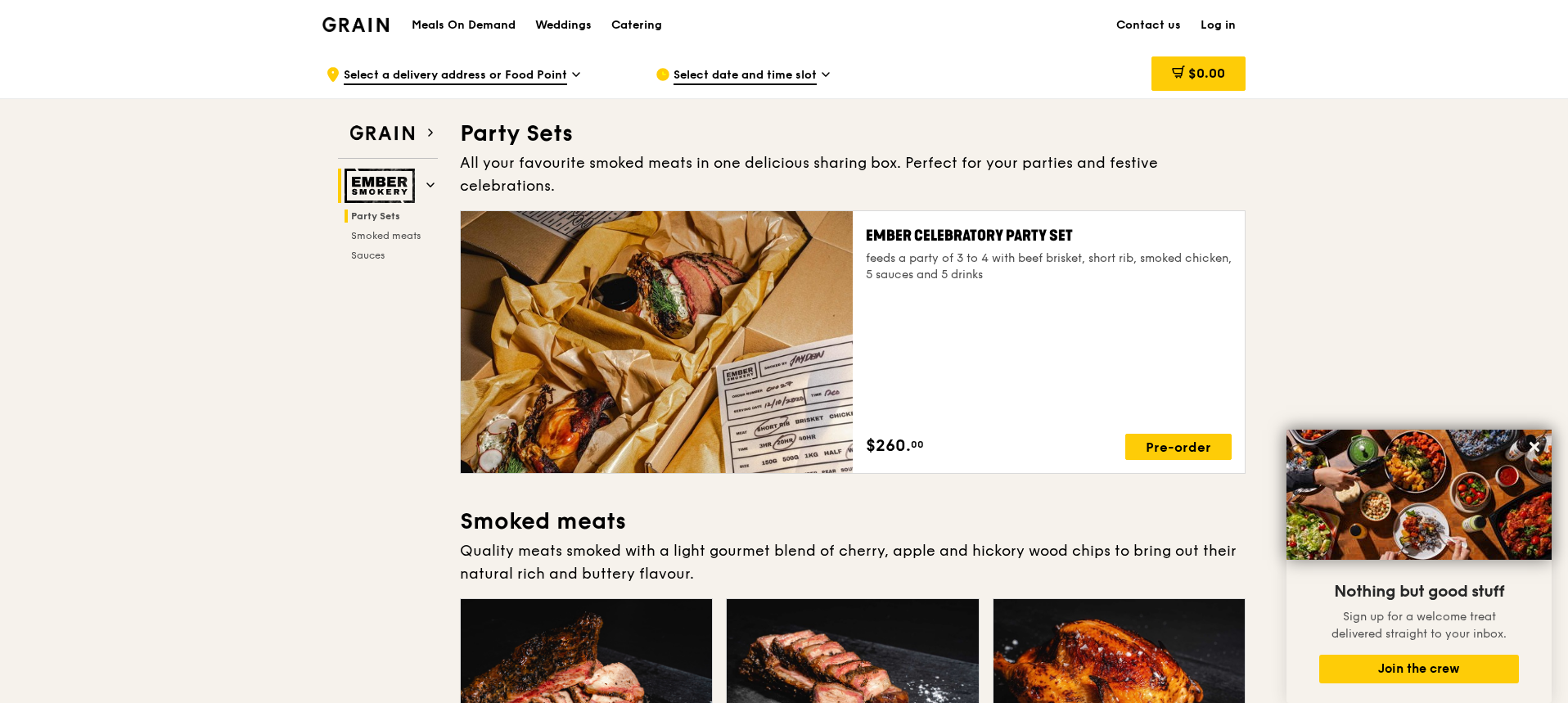
click at [487, 27] on h1 "Meals On Demand" at bounding box center [463, 25] width 104 height 16
click at [568, 23] on div "Weddings" at bounding box center [563, 25] width 57 height 49
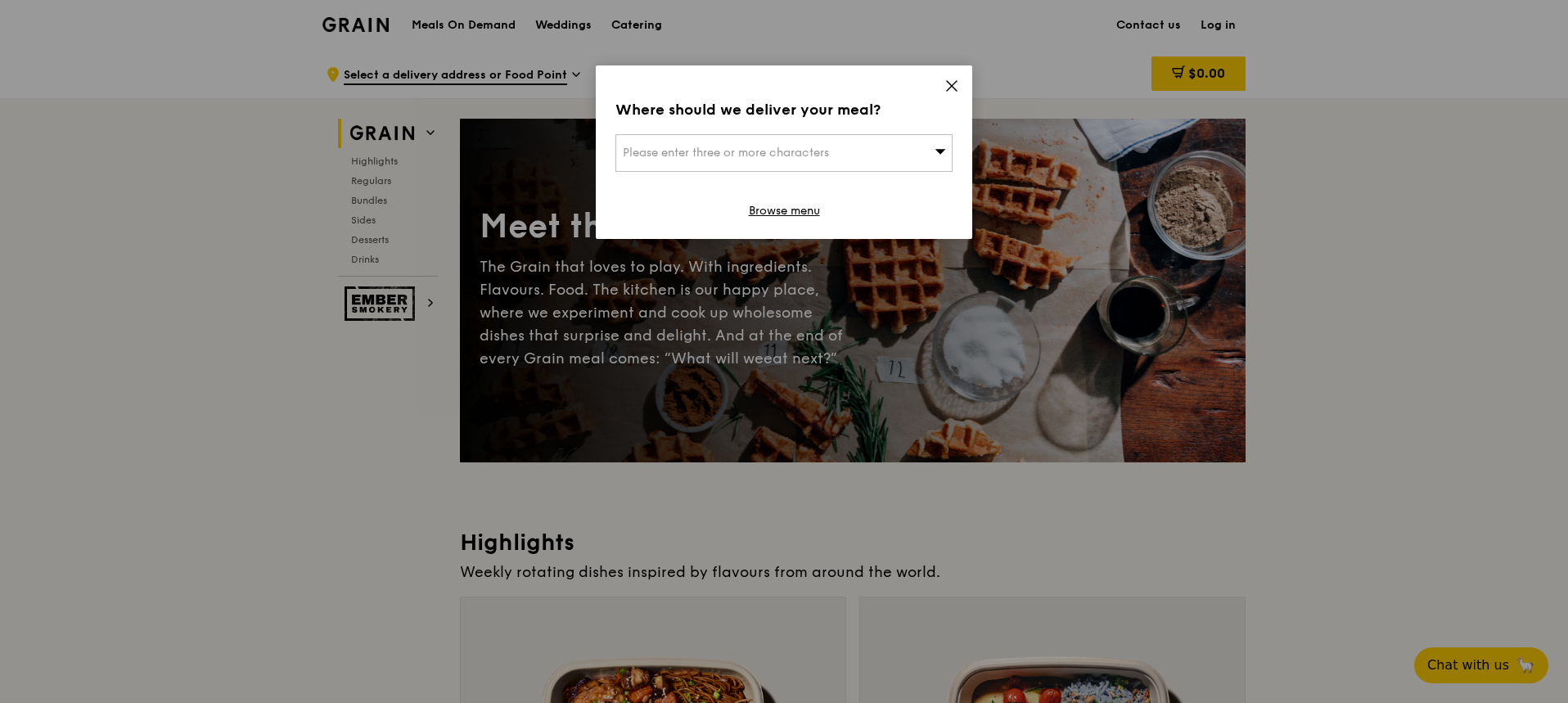
click at [953, 83] on icon at bounding box center [951, 86] width 10 height 10
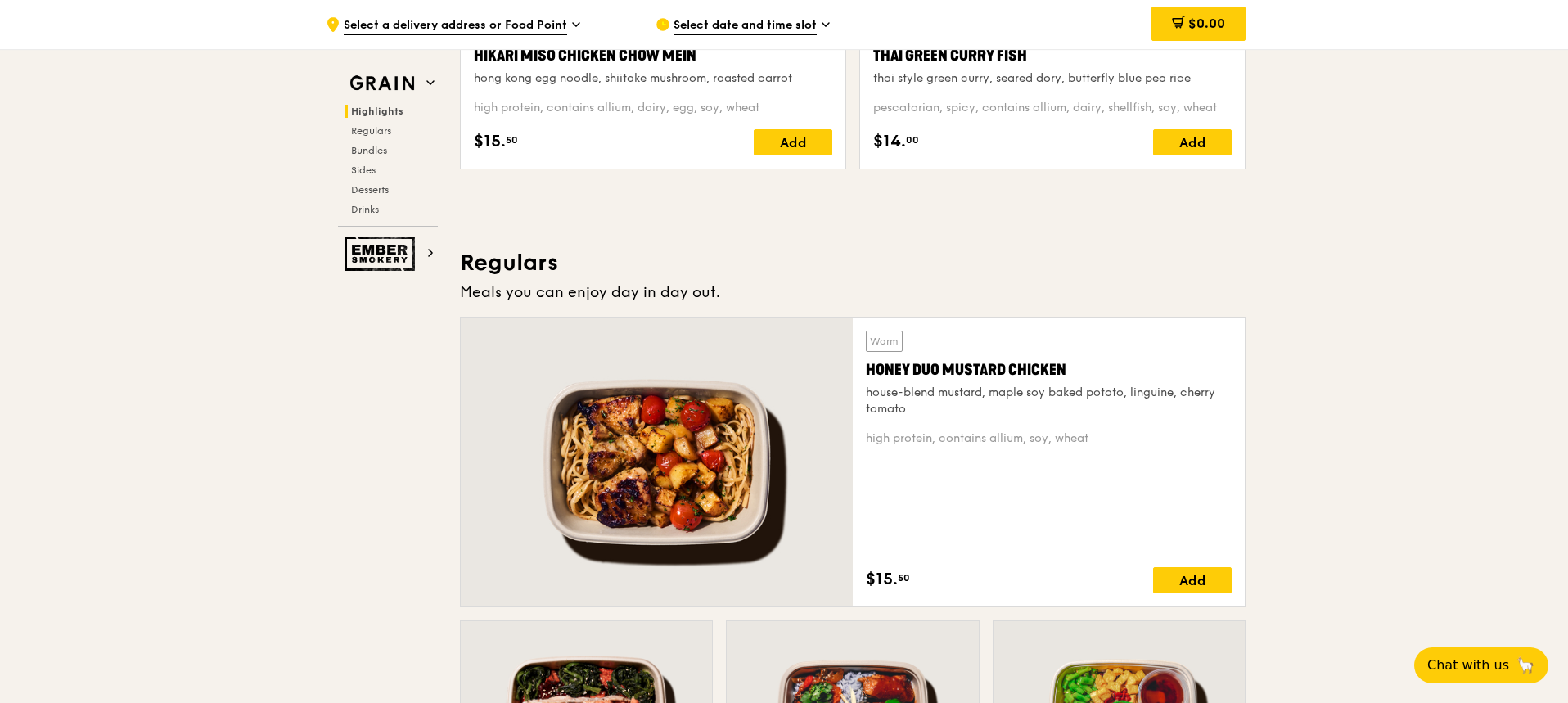
scroll to position [900, 0]
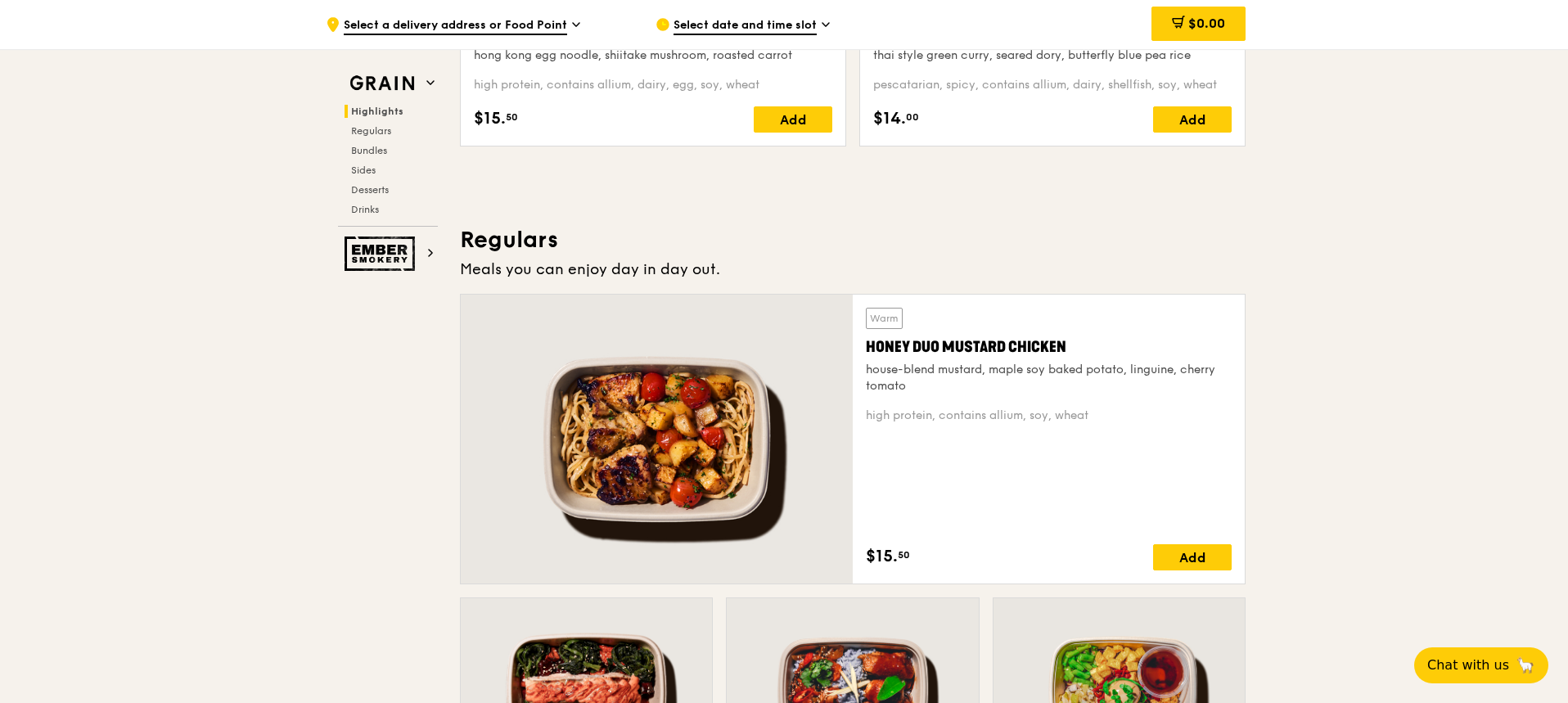
click at [499, 240] on h3 "Regulars" at bounding box center [852, 239] width 785 height 30
click at [426, 250] on h2 "Ember Smokery" at bounding box center [388, 254] width 100 height 35
